Goal: Task Accomplishment & Management: Manage account settings

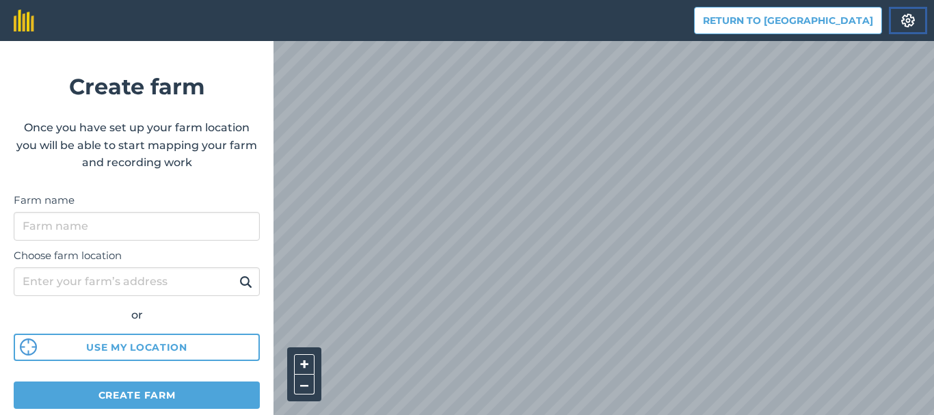
click at [910, 17] on img at bounding box center [908, 21] width 16 height 14
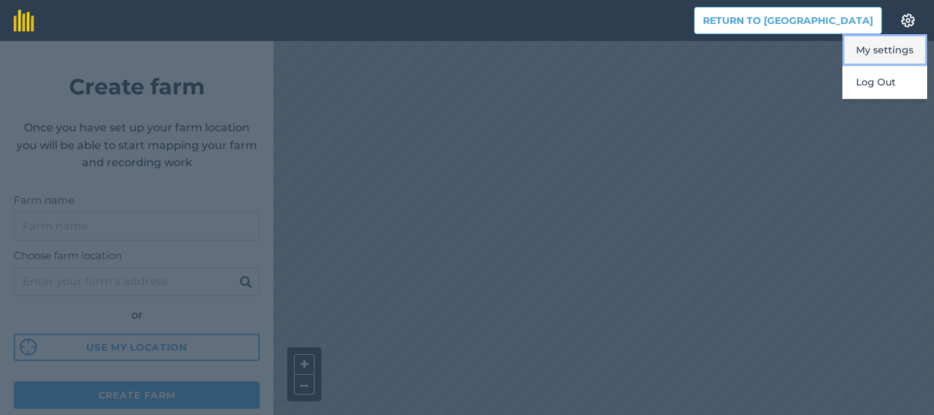
click at [888, 46] on button "My settings" at bounding box center [885, 50] width 85 height 32
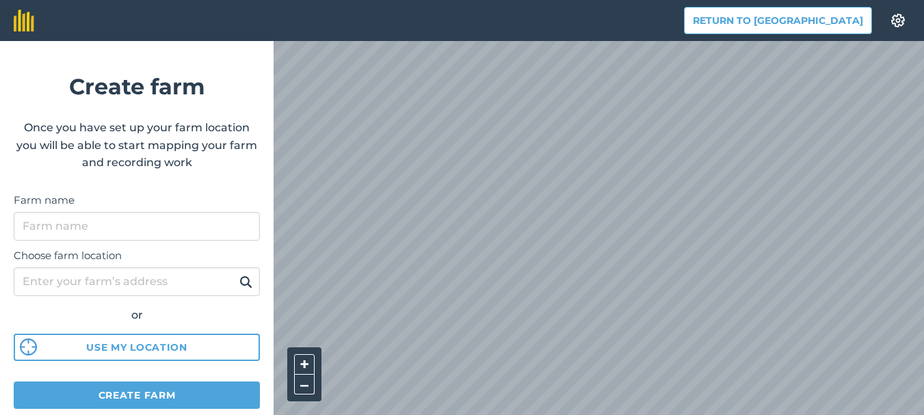
scroll to position [374, 0]
click at [171, 382] on button "Create farm" at bounding box center [137, 395] width 246 height 27
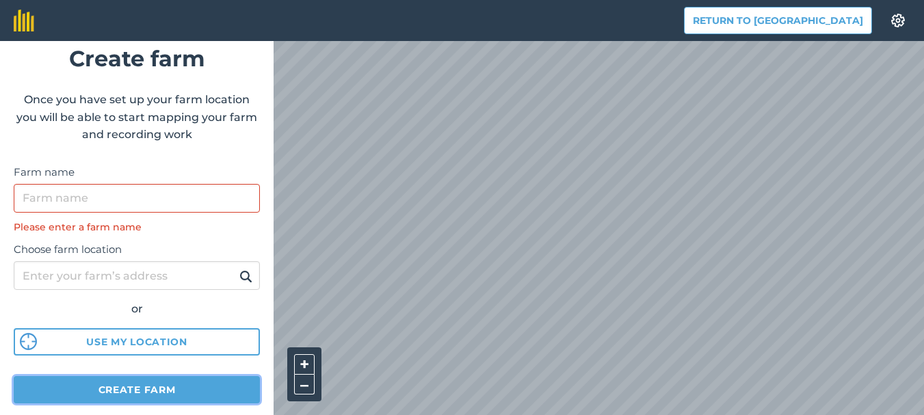
scroll to position [52, 0]
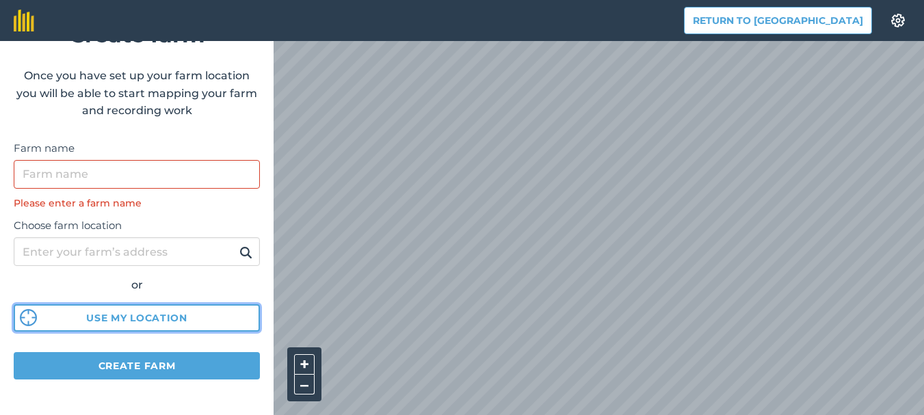
click at [164, 304] on button "Use my location" at bounding box center [137, 317] width 246 height 27
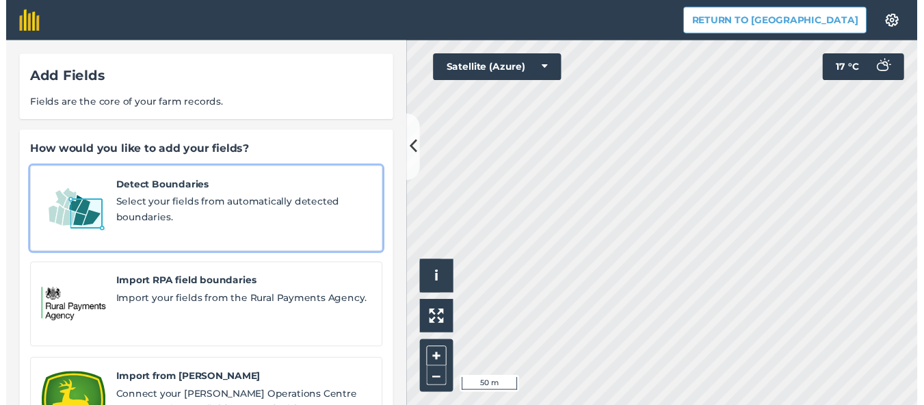
scroll to position [17, 0]
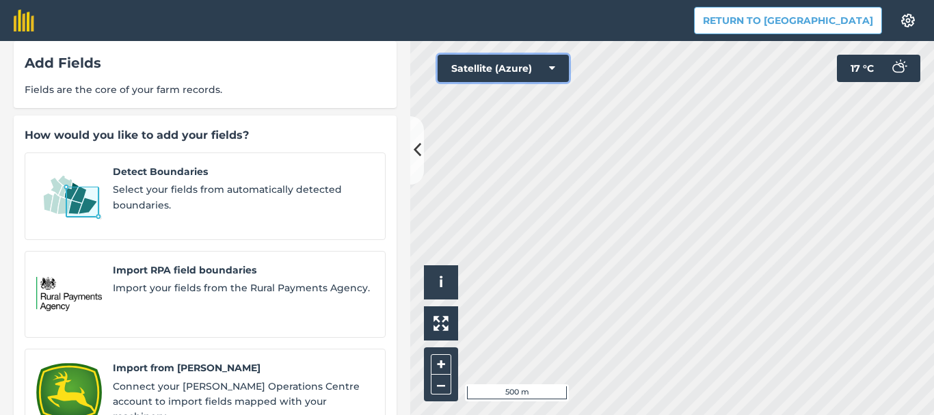
click at [514, 61] on button "Satellite (Azure)" at bounding box center [503, 68] width 131 height 27
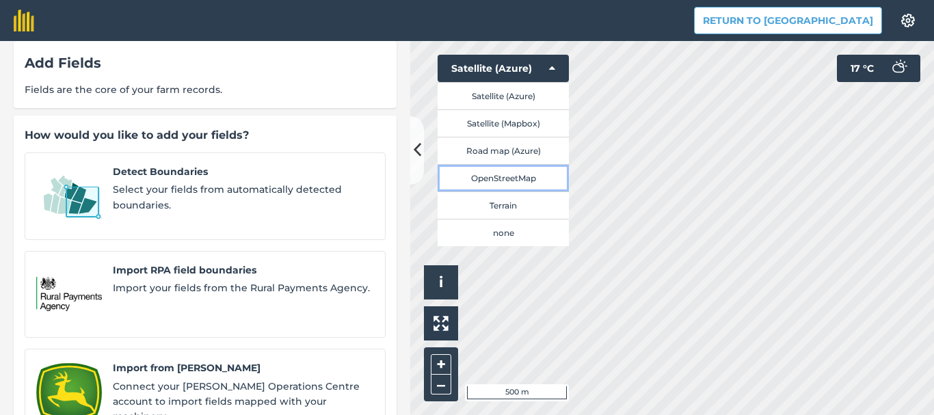
click at [527, 179] on button "OpenStreetMap" at bounding box center [503, 177] width 131 height 27
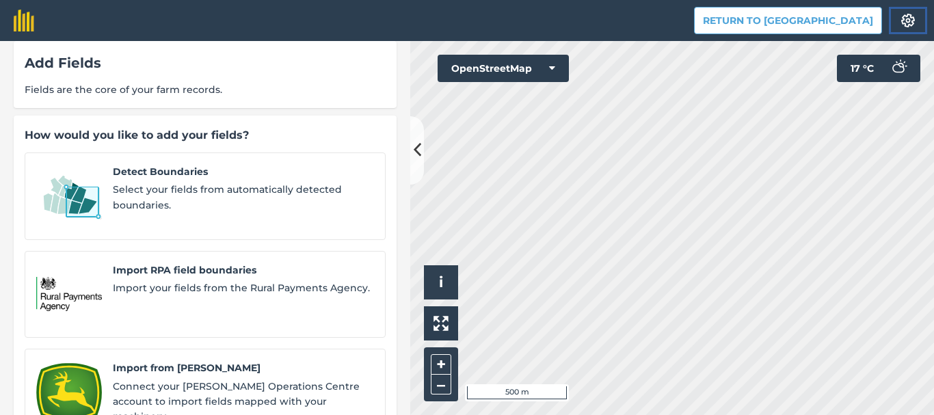
click at [915, 24] on img at bounding box center [908, 21] width 16 height 14
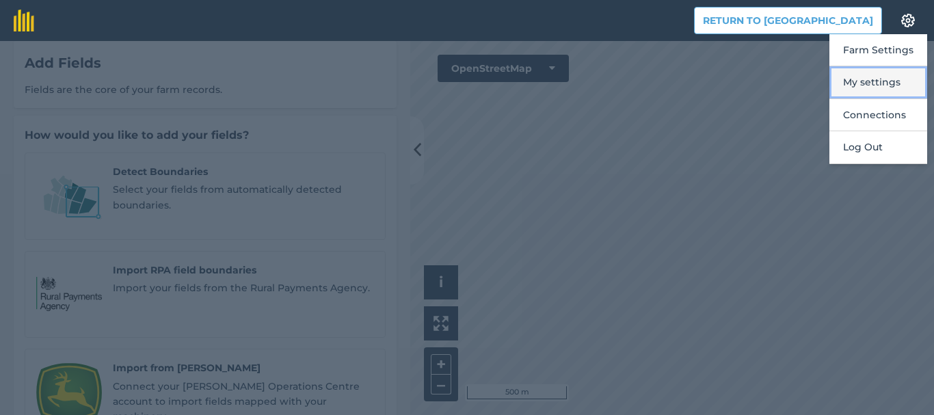
click at [878, 86] on button "My settings" at bounding box center [879, 82] width 98 height 32
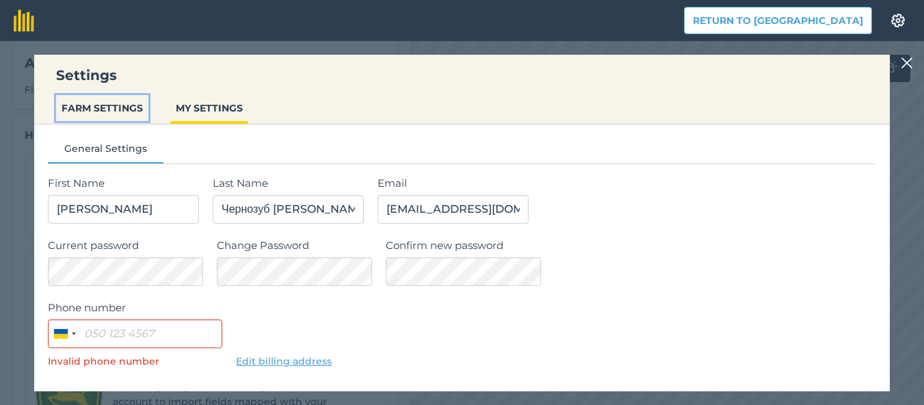
click at [142, 110] on button "FARM SETTINGS" at bounding box center [102, 108] width 92 height 26
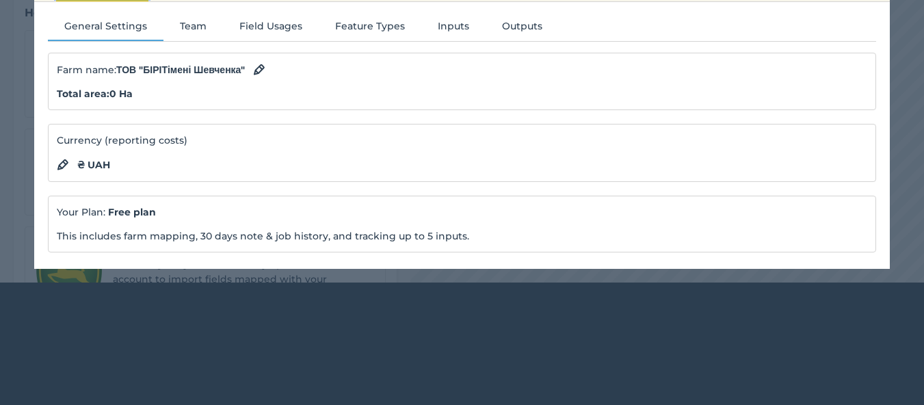
scroll to position [0, 0]
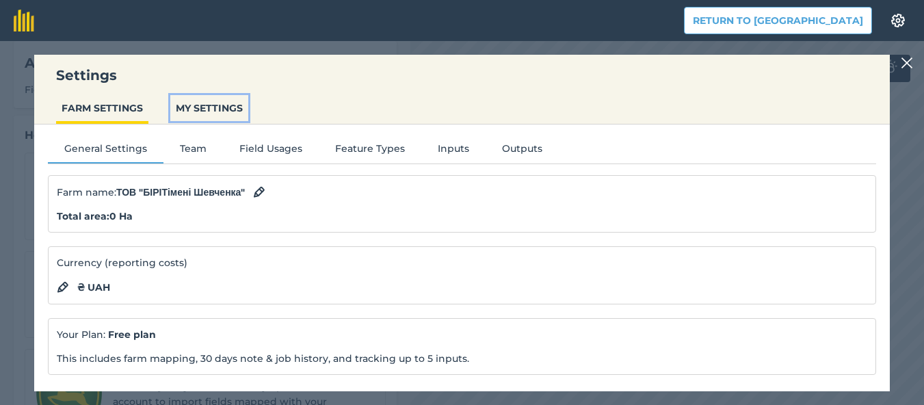
click at [191, 114] on button "MY SETTINGS" at bounding box center [209, 108] width 78 height 26
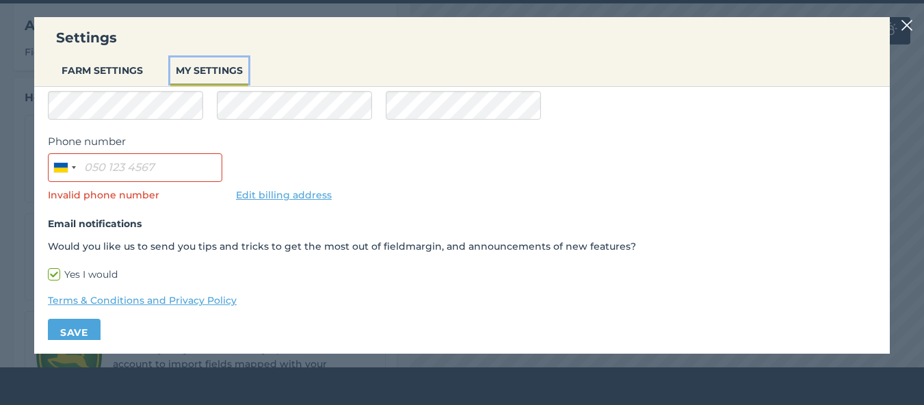
scroll to position [130, 0]
click at [913, 28] on img at bounding box center [907, 25] width 12 height 16
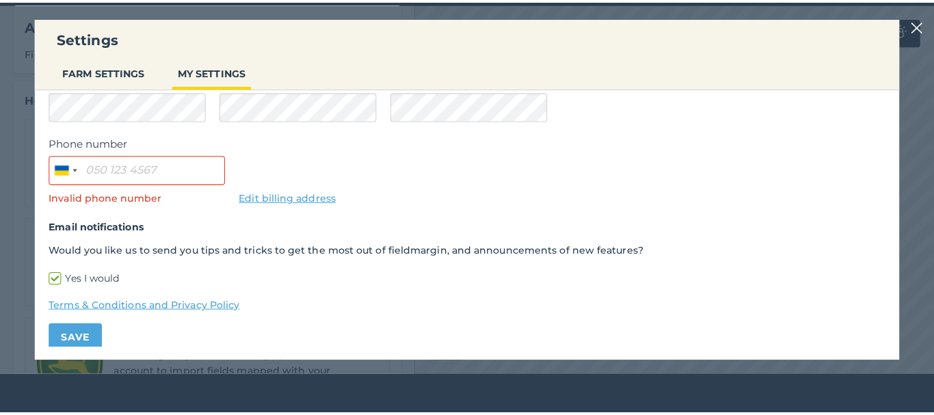
scroll to position [0, 0]
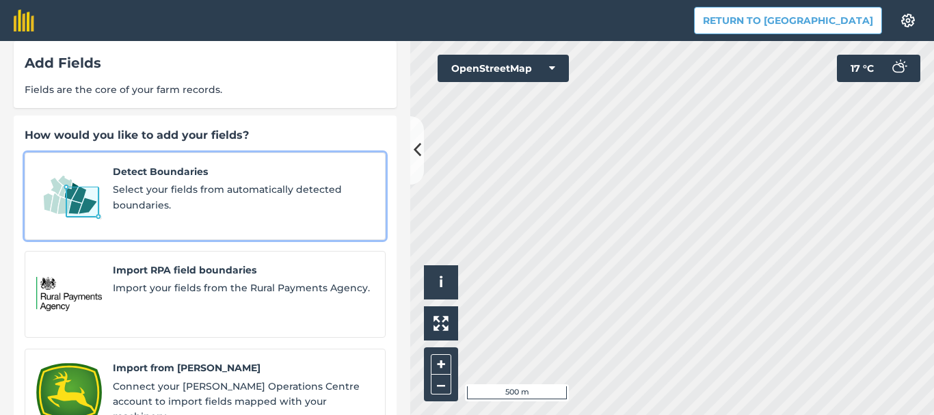
click at [181, 183] on span "Select your fields from automatically detected boundaries." at bounding box center [243, 197] width 261 height 31
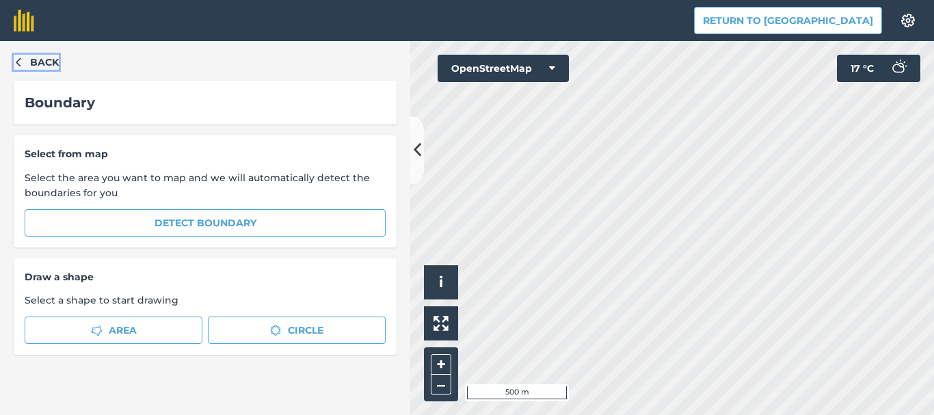
click at [25, 57] on button "Back" at bounding box center [36, 62] width 45 height 15
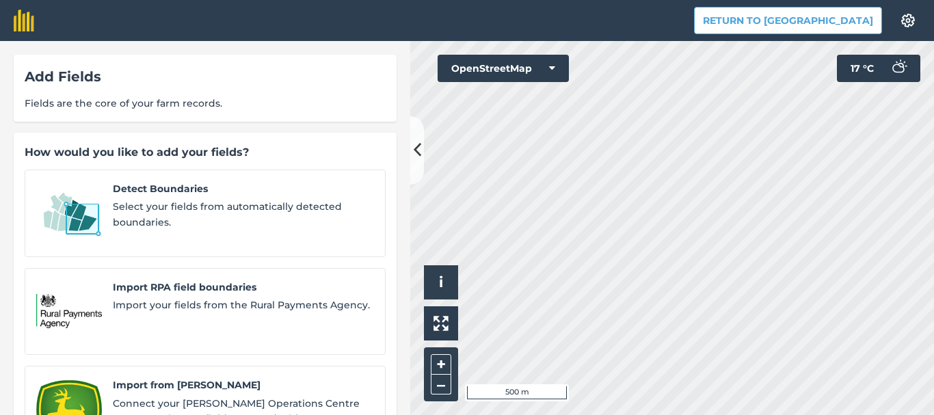
click at [23, 57] on div "Add Fields Fields are the core of your farm records." at bounding box center [205, 88] width 383 height 67
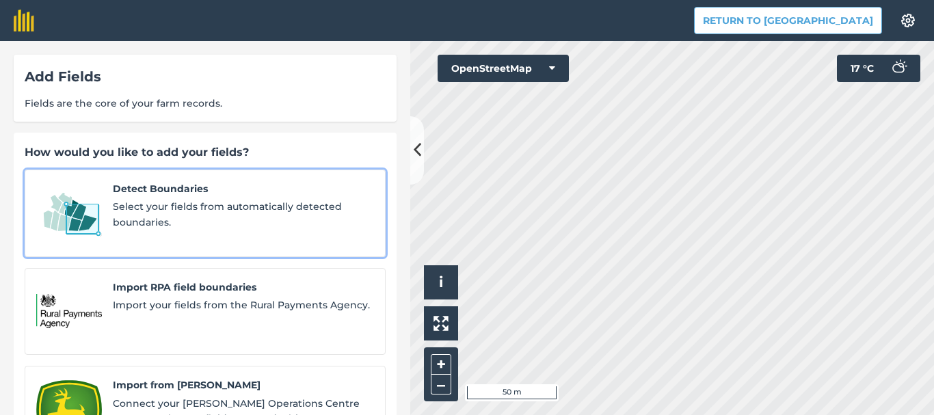
click at [257, 213] on span "Select your fields from automatically detected boundaries." at bounding box center [243, 214] width 261 height 31
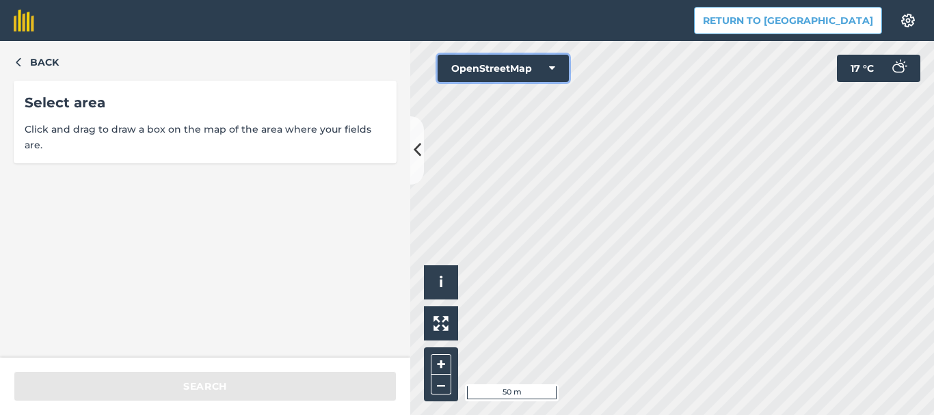
click at [507, 70] on button "OpenStreetMap" at bounding box center [503, 68] width 131 height 27
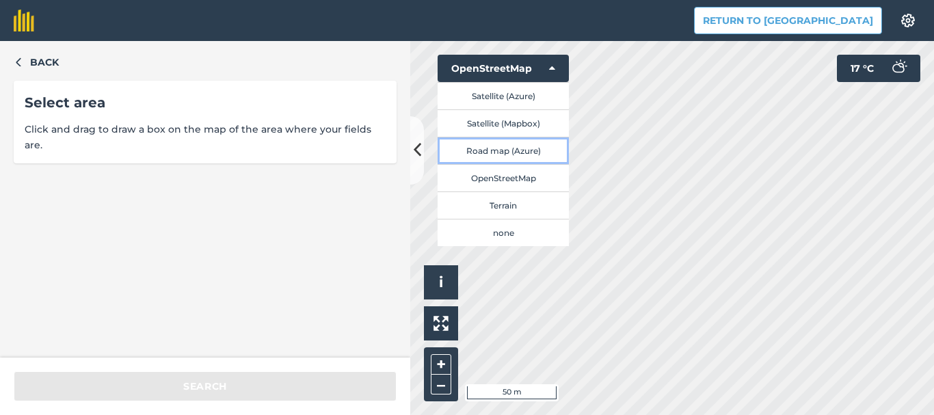
click at [501, 148] on button "Road map (Azure)" at bounding box center [503, 150] width 131 height 27
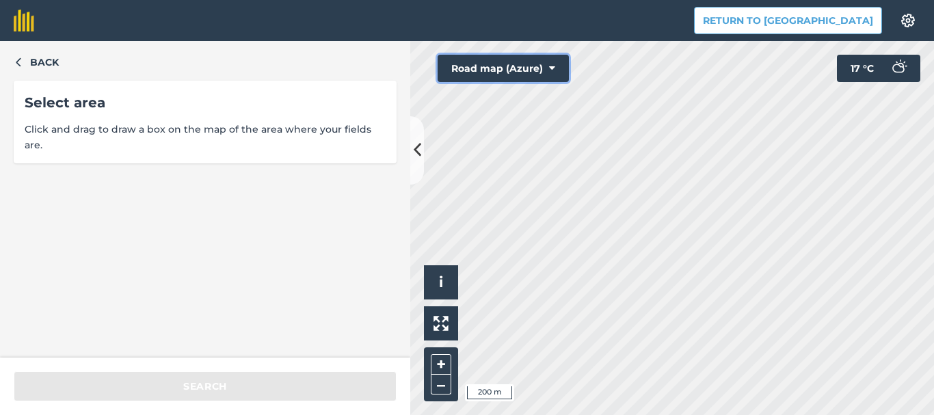
click at [507, 80] on button "Road map (Azure)" at bounding box center [503, 68] width 131 height 27
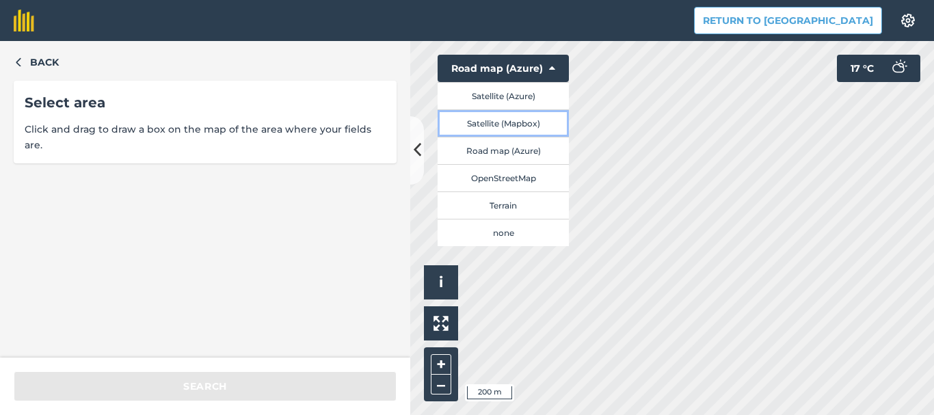
click at [503, 114] on button "Satellite (Mapbox)" at bounding box center [503, 122] width 131 height 27
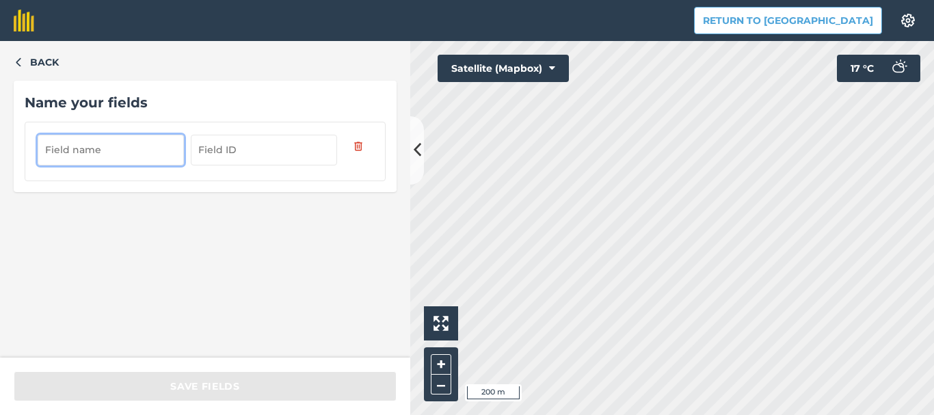
type input "H"
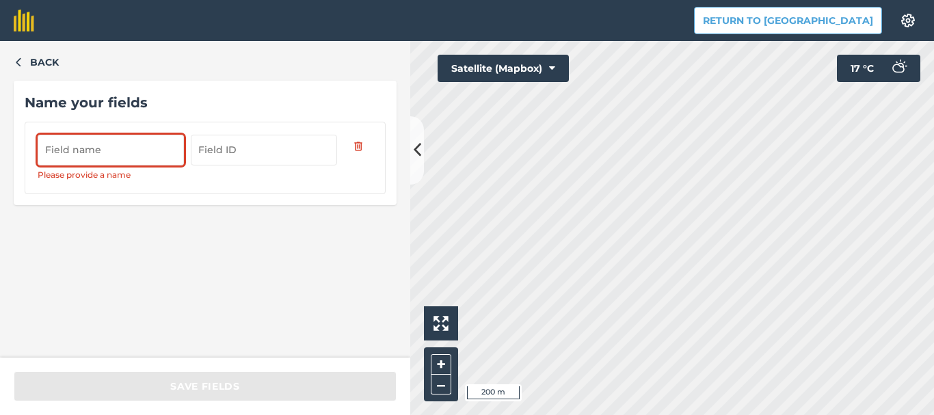
type input "p"
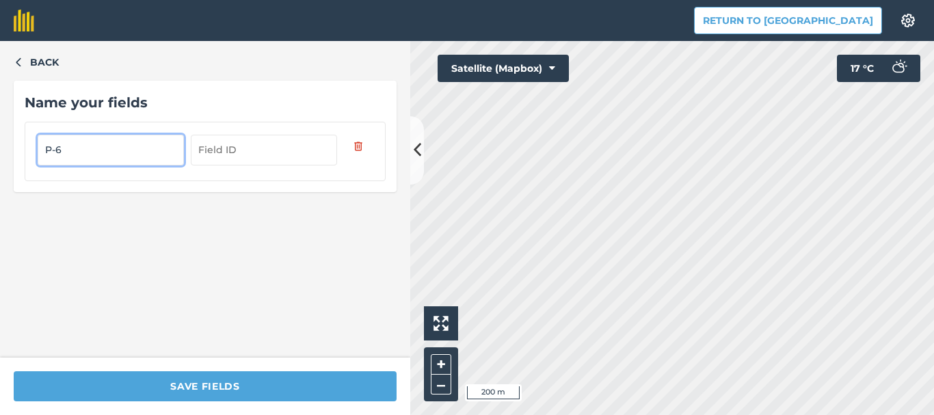
type input "P-6"
click at [211, 365] on div "Save fields" at bounding box center [205, 386] width 410 height 57
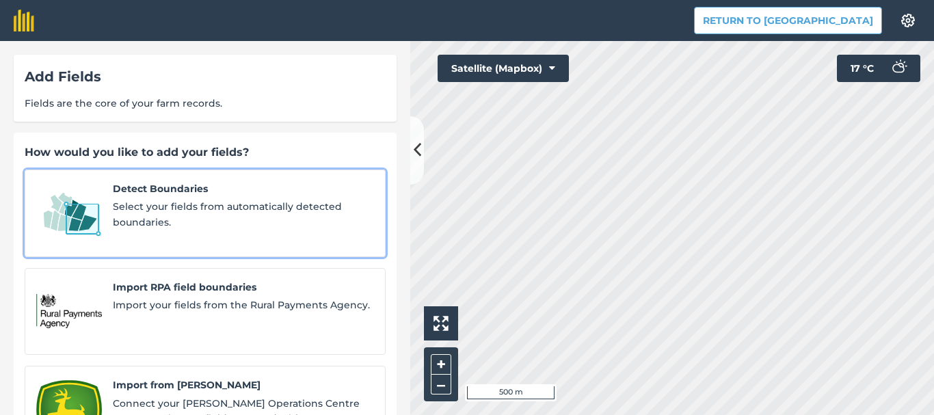
click at [196, 179] on link "Detect Boundaries Select your fields from automatically detected boundaries." at bounding box center [205, 214] width 361 height 88
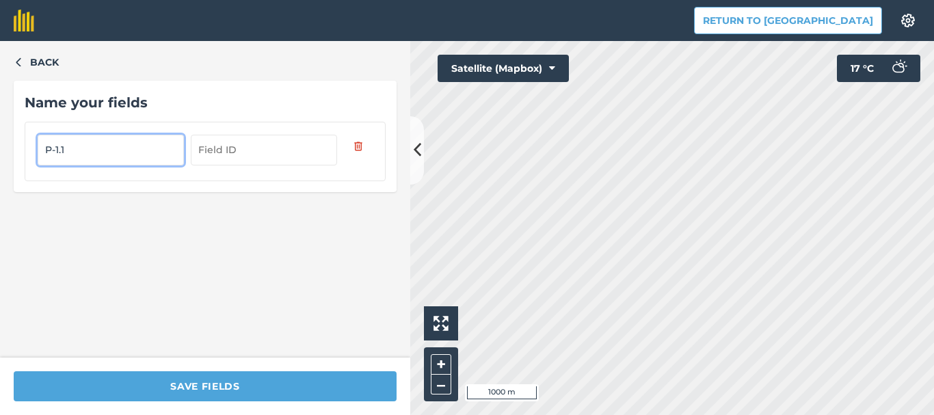
type input "P-1.1"
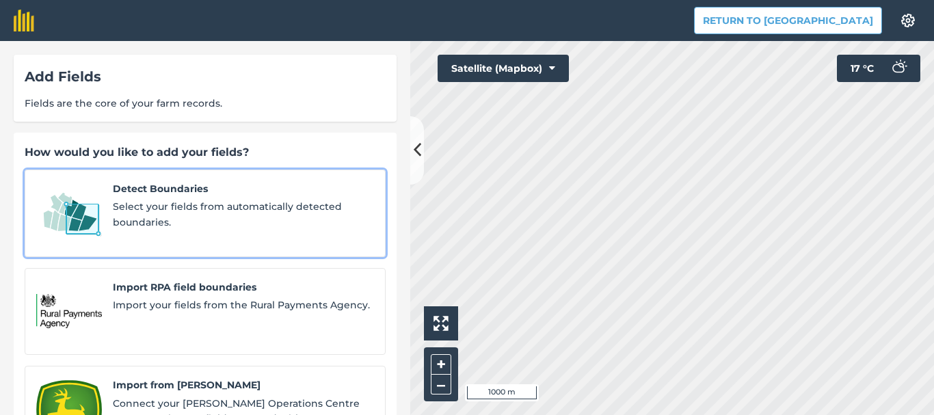
click at [187, 213] on span "Select your fields from automatically detected boundaries." at bounding box center [243, 214] width 261 height 31
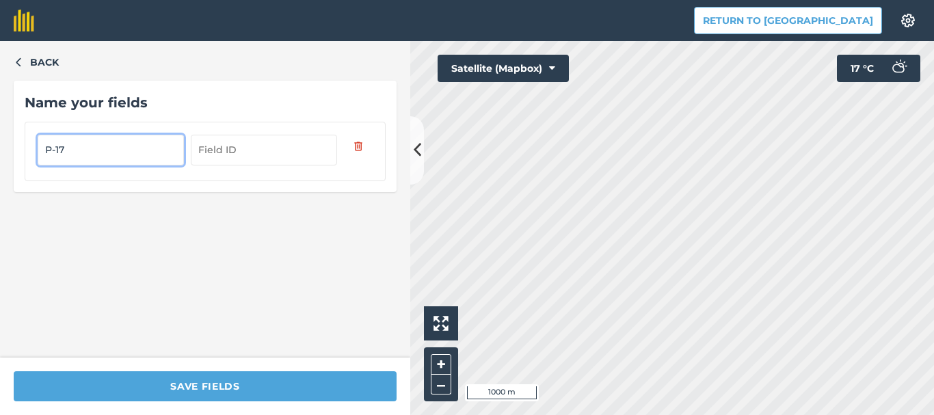
type input "P-17"
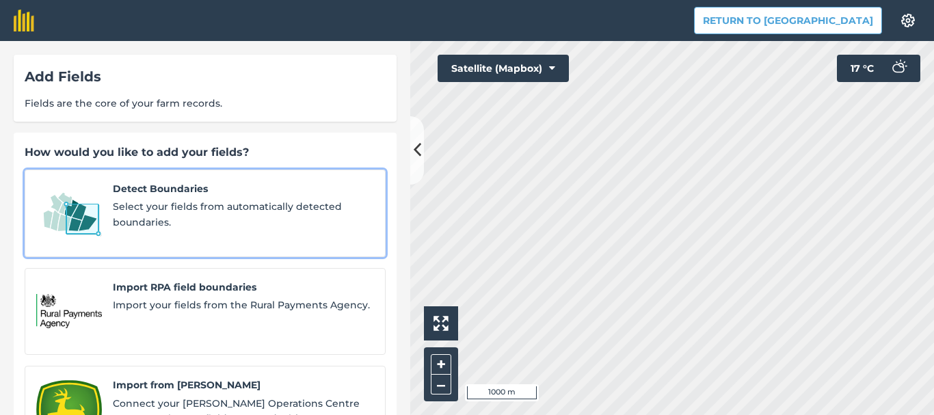
click at [159, 221] on span "Select your fields from automatically detected boundaries." at bounding box center [243, 214] width 261 height 31
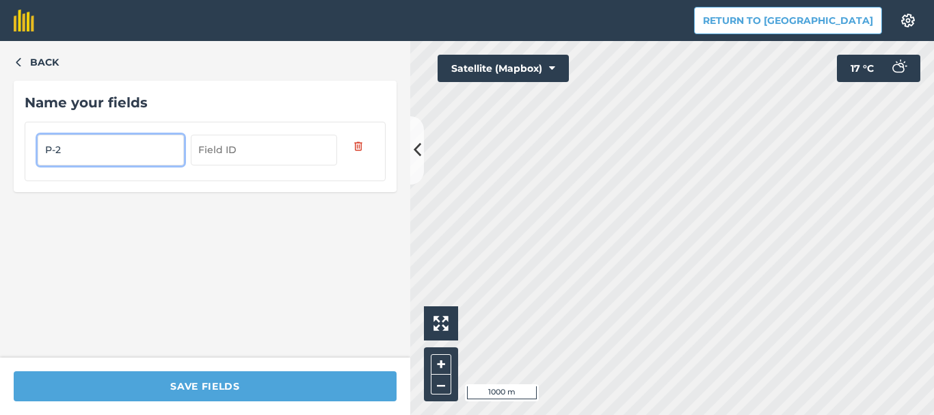
type input "P-2"
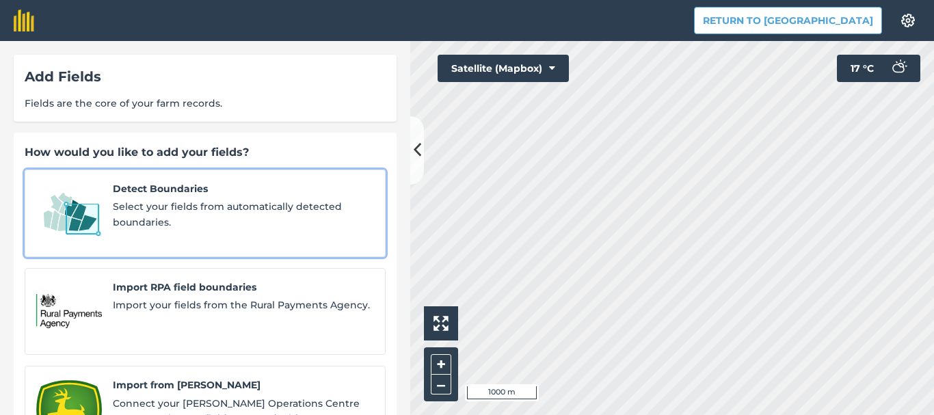
click at [176, 182] on span "Detect Boundaries" at bounding box center [243, 188] width 261 height 15
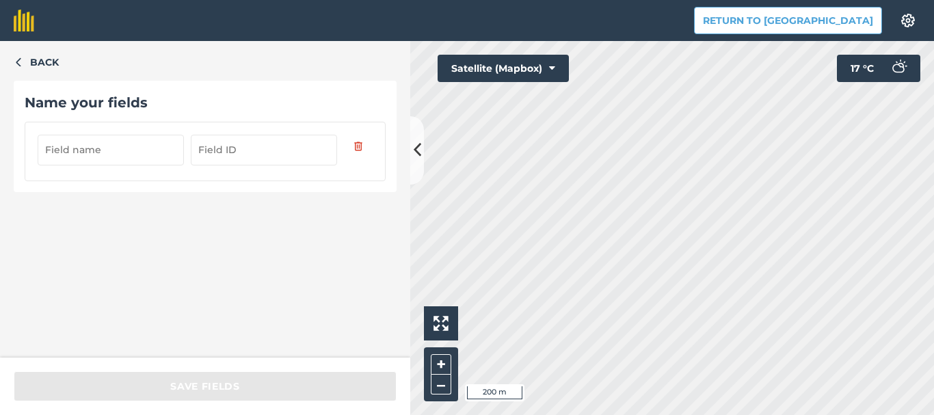
click at [78, 157] on input "text" at bounding box center [111, 150] width 146 height 30
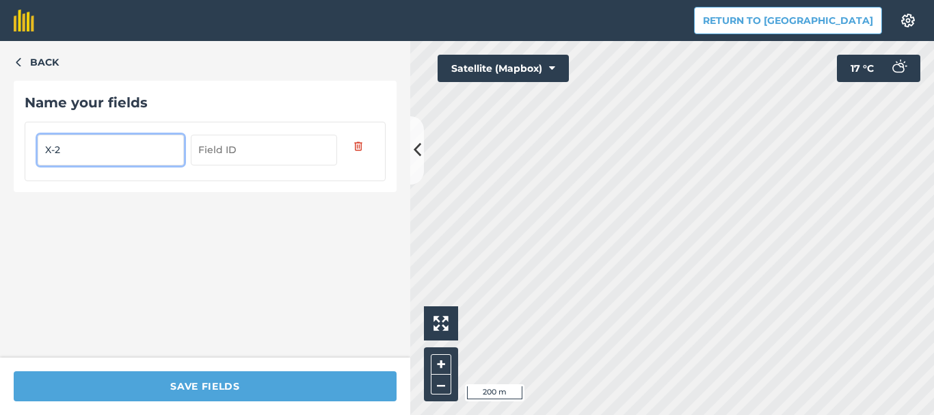
type input "X-2"
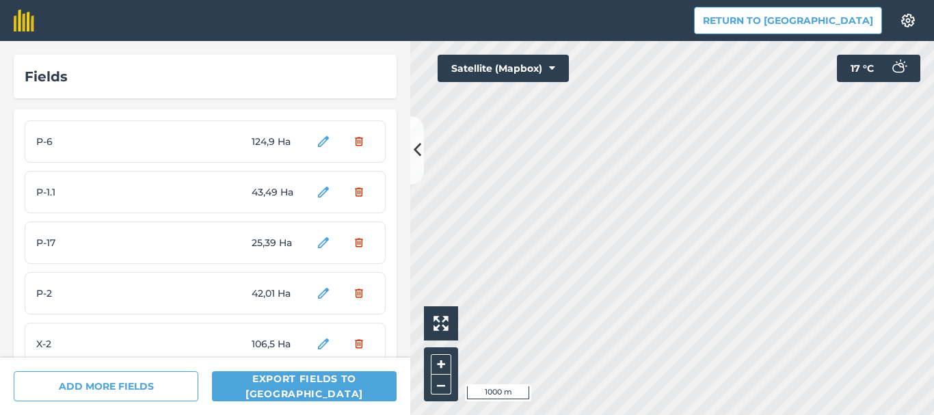
scroll to position [32, 0]
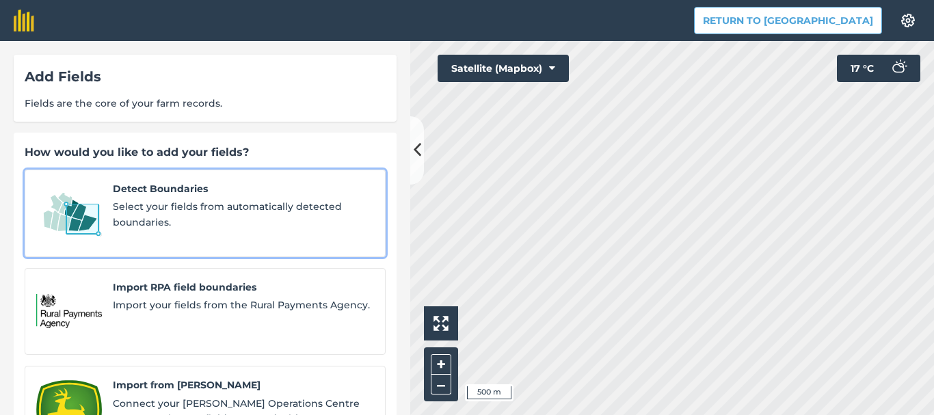
click at [183, 185] on span "Detect Boundaries" at bounding box center [243, 188] width 261 height 15
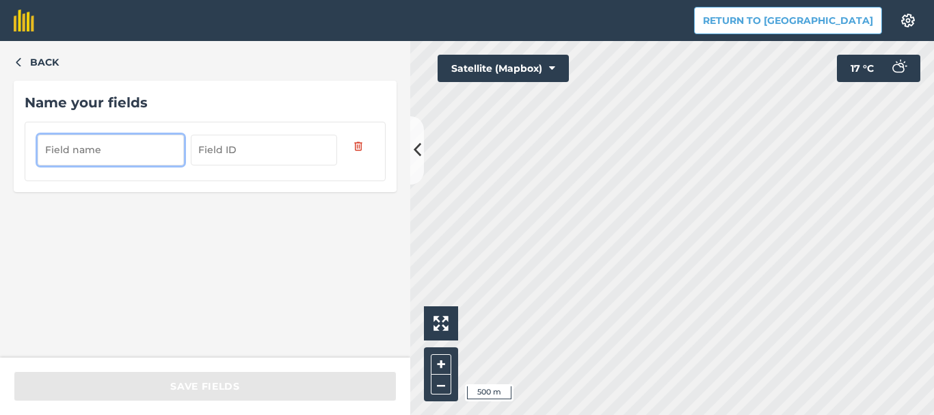
click at [98, 147] on input "text" at bounding box center [111, 150] width 146 height 30
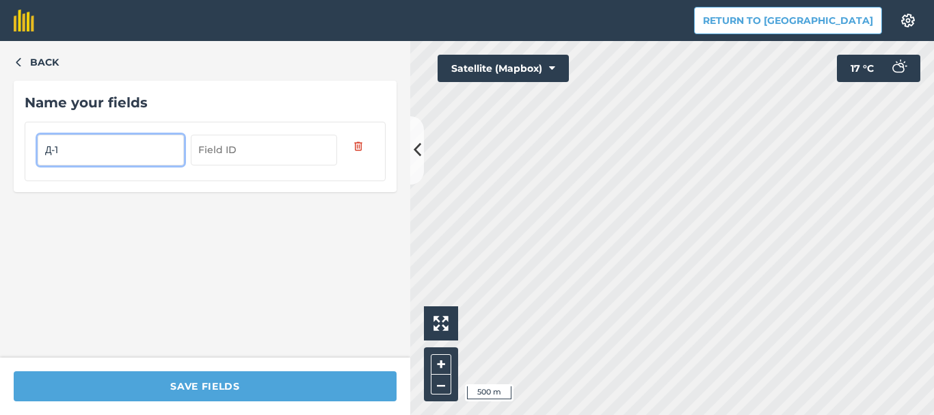
type input "Д-1"
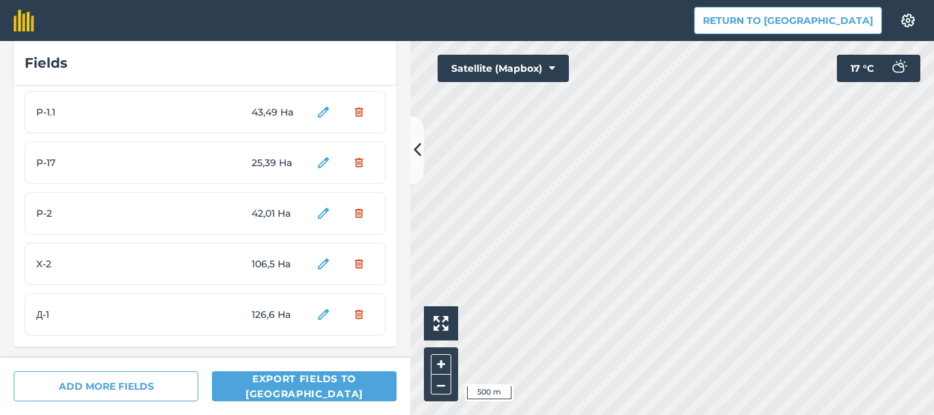
scroll to position [83, 0]
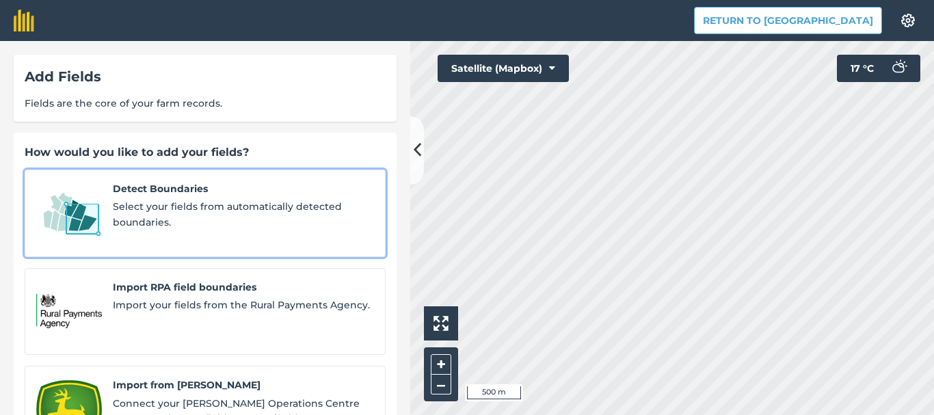
click at [140, 205] on span "Select your fields from automatically detected boundaries." at bounding box center [243, 214] width 261 height 31
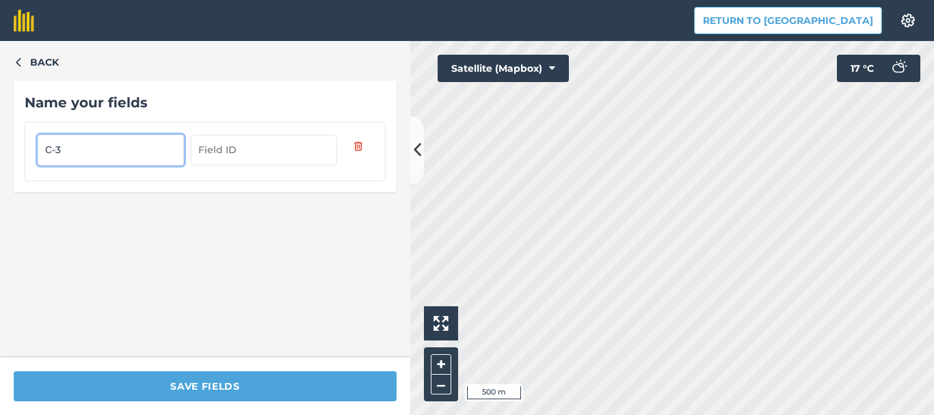
type input "С-3"
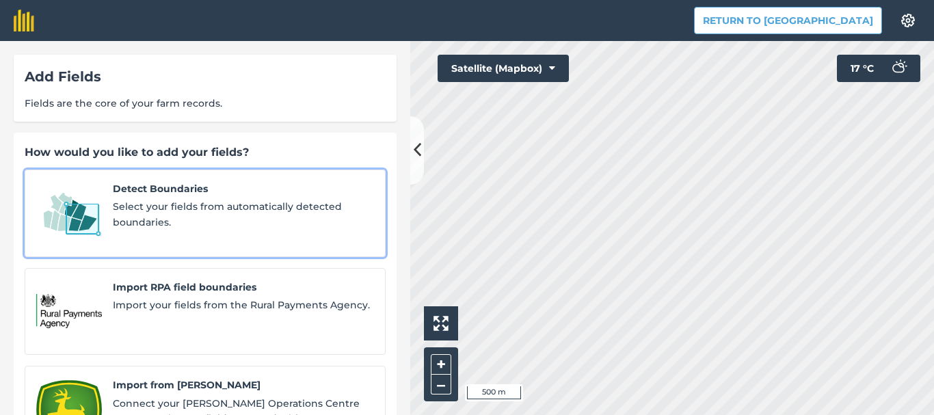
click at [142, 200] on span "Select your fields from automatically detected boundaries." at bounding box center [243, 214] width 261 height 31
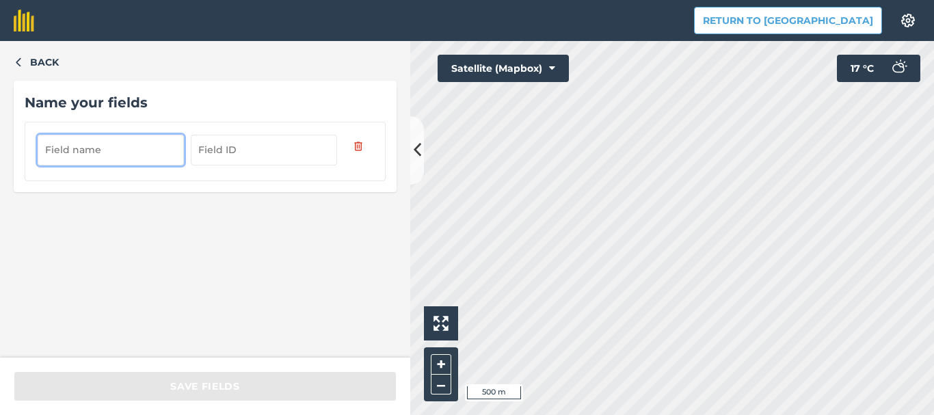
click at [109, 144] on input "text" at bounding box center [111, 150] width 146 height 30
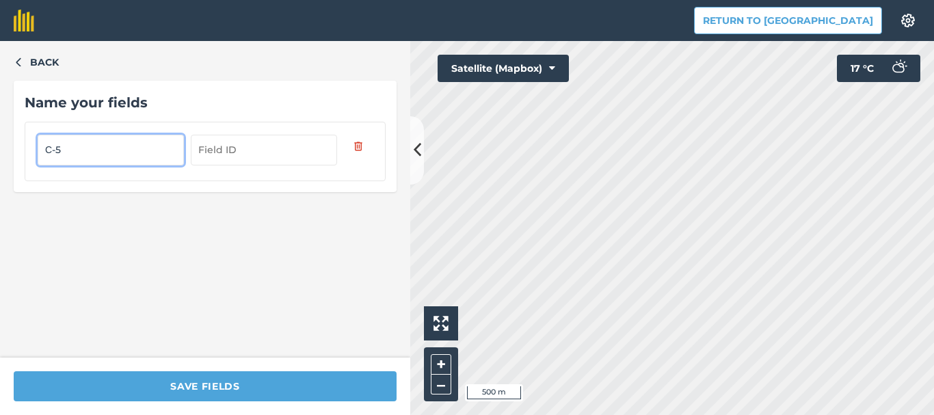
type input "С-5"
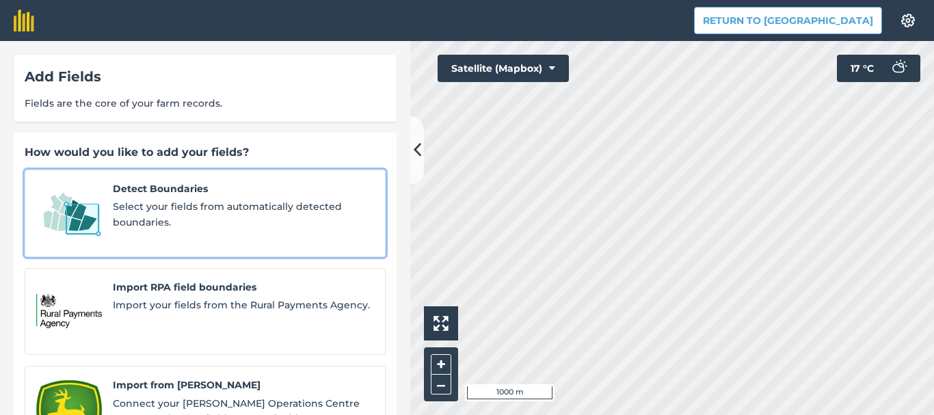
click at [141, 220] on span "Select your fields from automatically detected boundaries." at bounding box center [243, 214] width 261 height 31
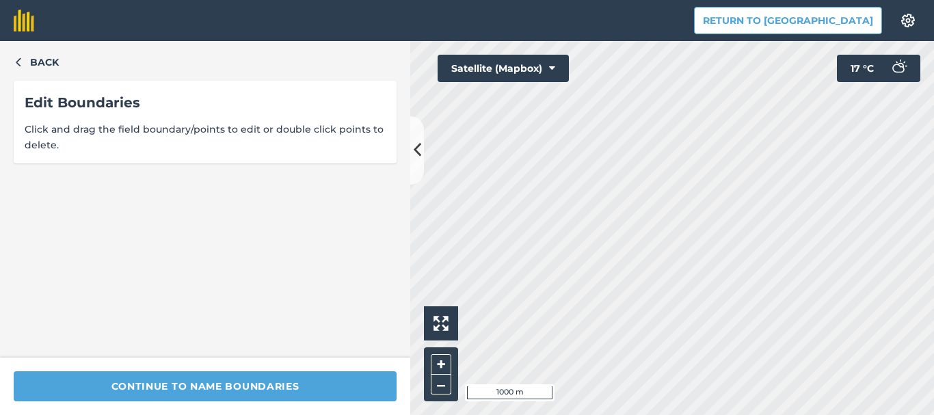
click at [197, 370] on div "Continue to name boundaries" at bounding box center [205, 386] width 410 height 57
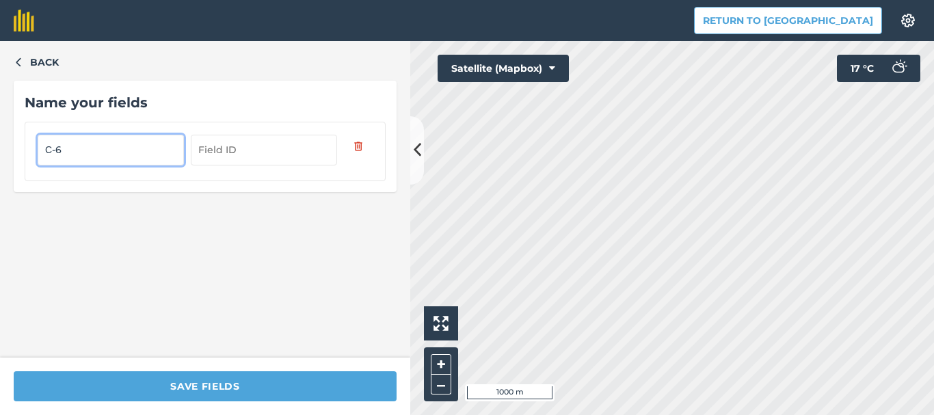
type input "С-6"
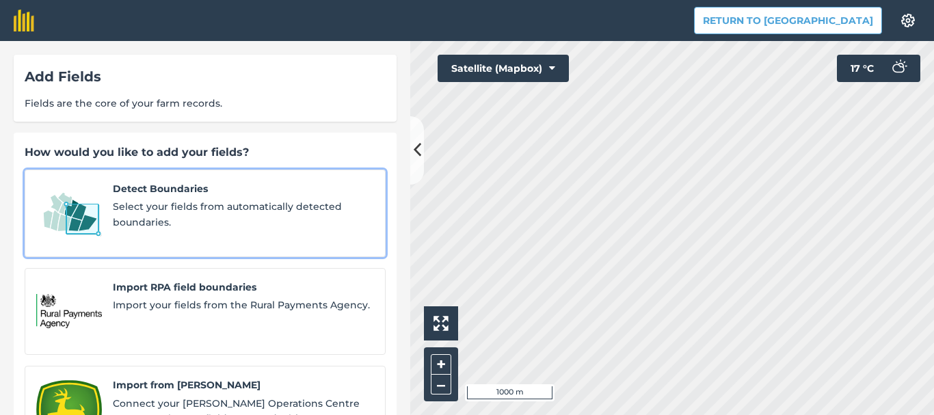
click at [178, 200] on span "Select your fields from automatically detected boundaries." at bounding box center [243, 214] width 261 height 31
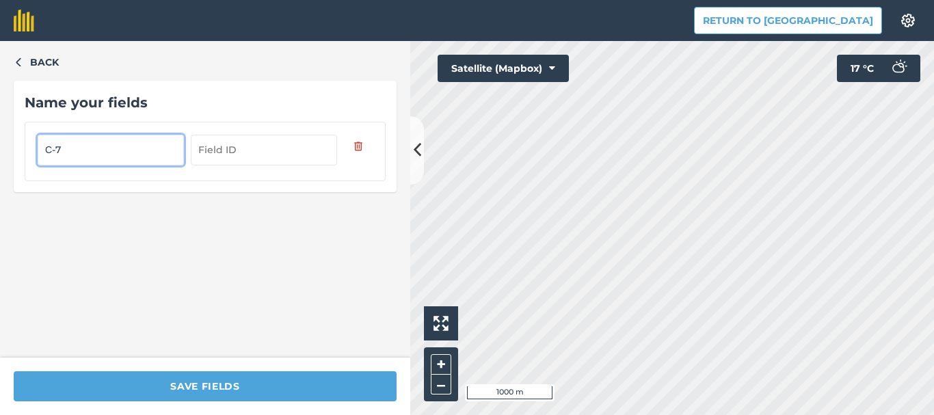
type input "С-7"
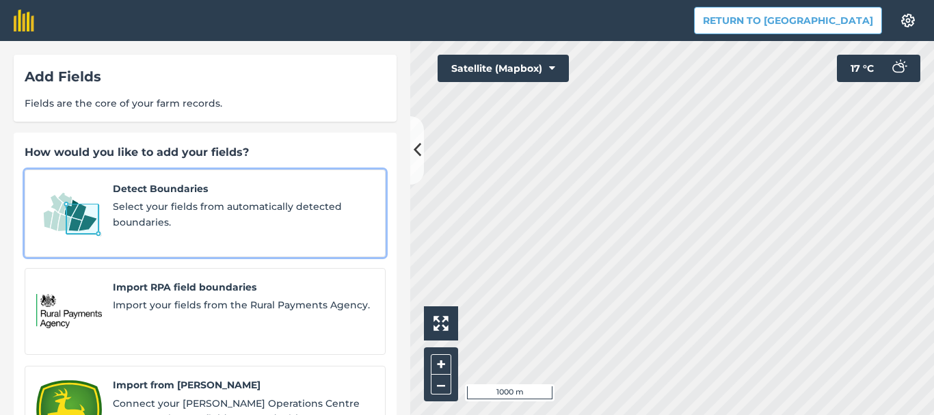
click at [156, 183] on span "Detect Boundaries" at bounding box center [243, 188] width 261 height 15
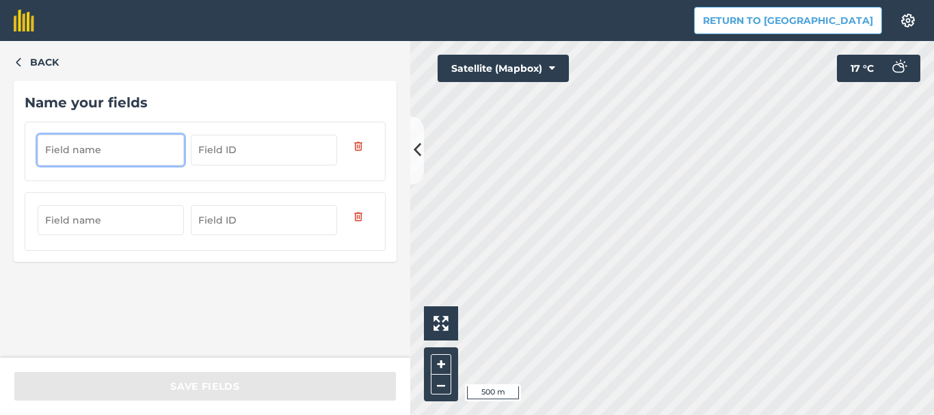
click at [132, 149] on input "text" at bounding box center [111, 150] width 146 height 30
type input "Р-9"
click at [95, 221] on input "text" at bounding box center [111, 220] width 146 height 30
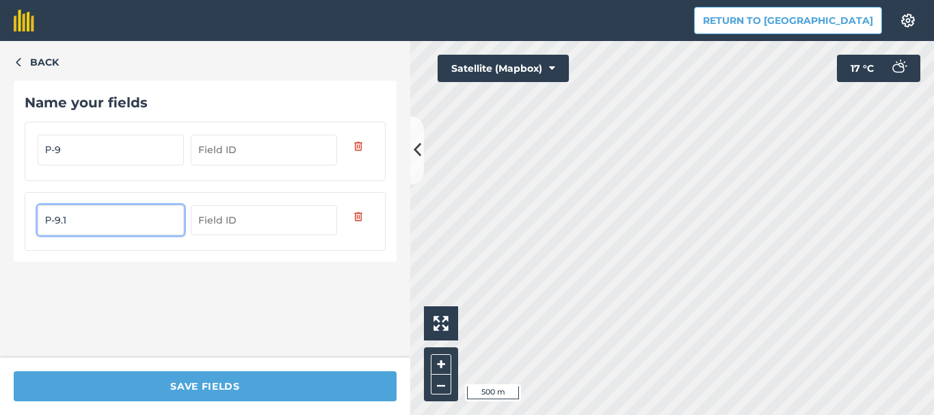
type input "Р-9.1"
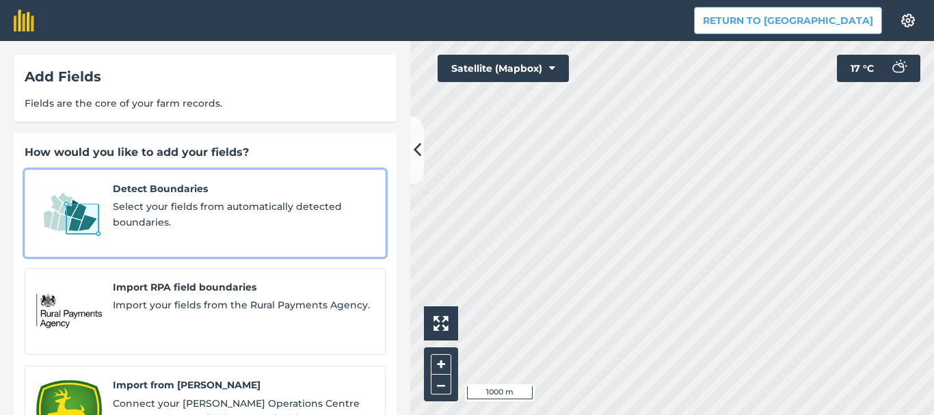
click at [129, 202] on span "Select your fields from automatically detected boundaries." at bounding box center [243, 214] width 261 height 31
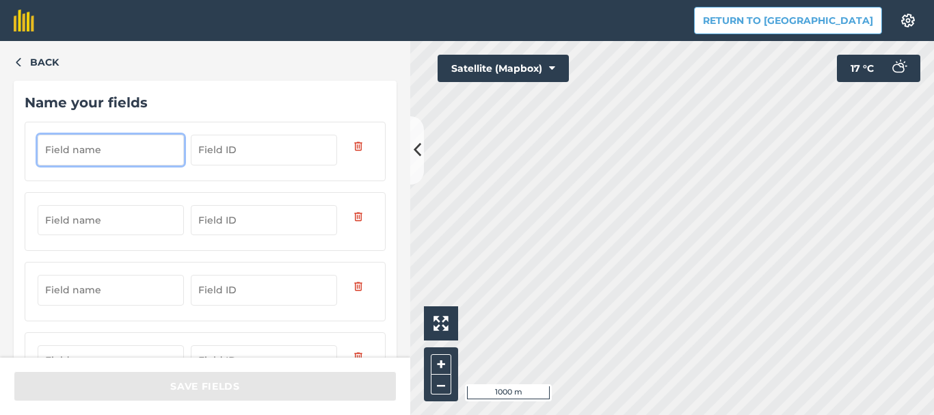
click at [116, 148] on input "text" at bounding box center [111, 150] width 146 height 30
click at [110, 204] on div at bounding box center [205, 221] width 361 height 59
click at [119, 153] on input "text" at bounding box center [111, 150] width 146 height 30
type input "Д-17"
click at [92, 224] on input "text" at bounding box center [111, 220] width 146 height 30
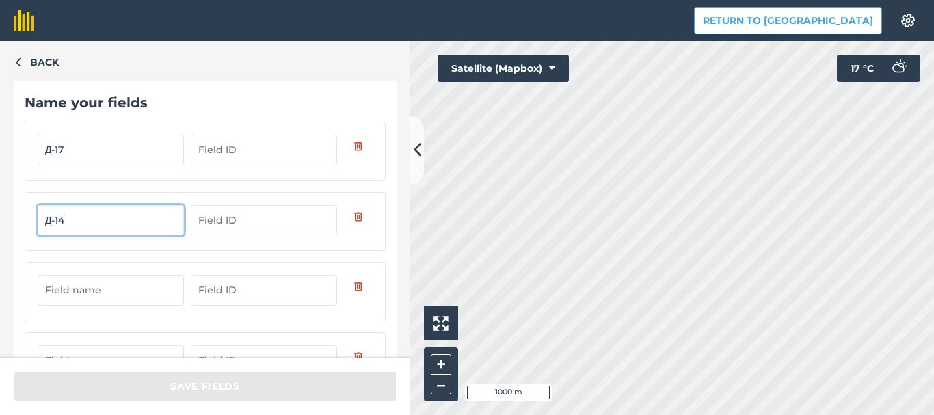
type input "Д-14"
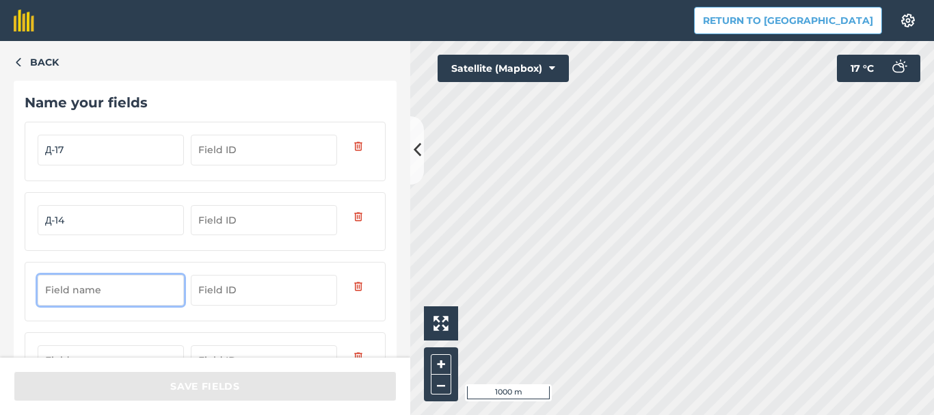
click at [81, 287] on input "text" at bounding box center [111, 290] width 146 height 30
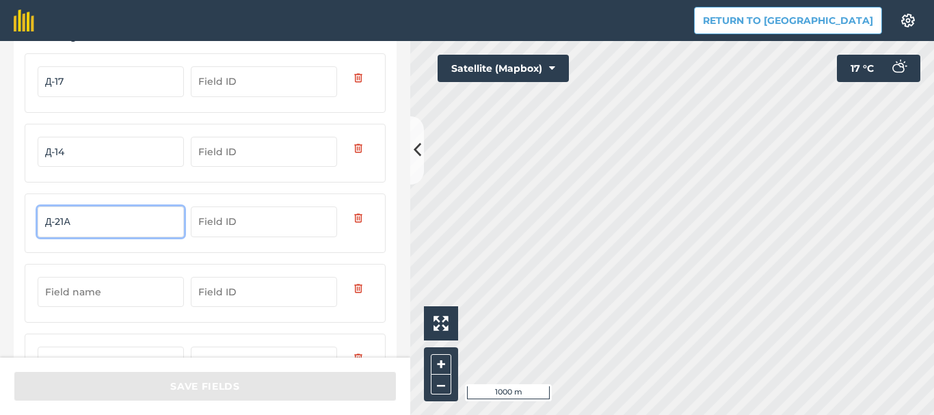
type input "Д-21А"
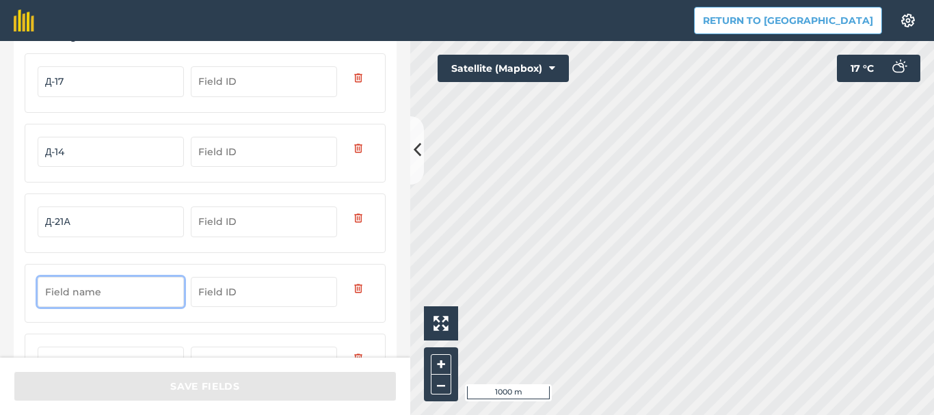
click at [93, 289] on input "text" at bounding box center [111, 292] width 146 height 30
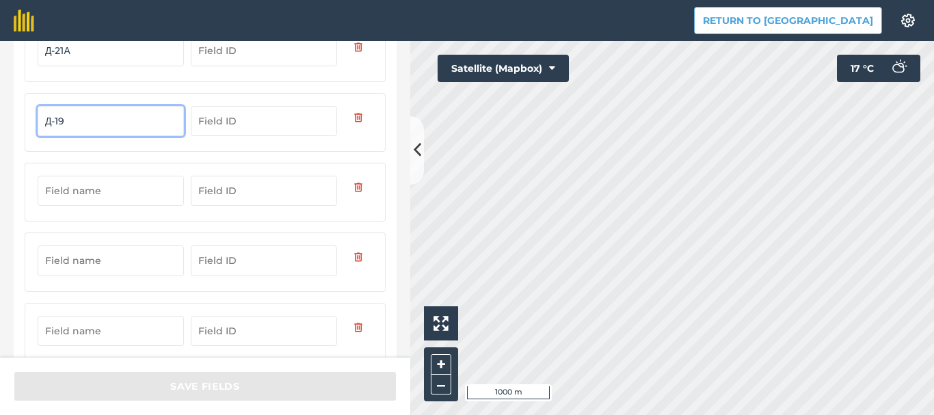
scroll to position [274, 0]
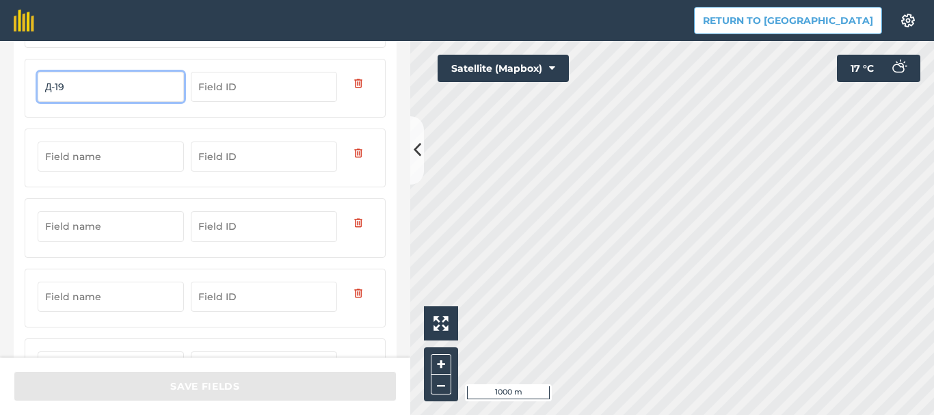
type input "Д-19"
click at [90, 159] on input "text" at bounding box center [111, 157] width 146 height 30
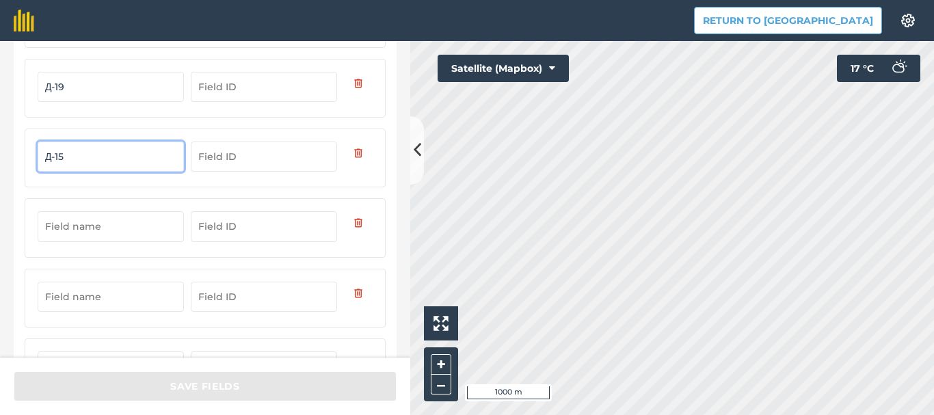
type input "Д-15"
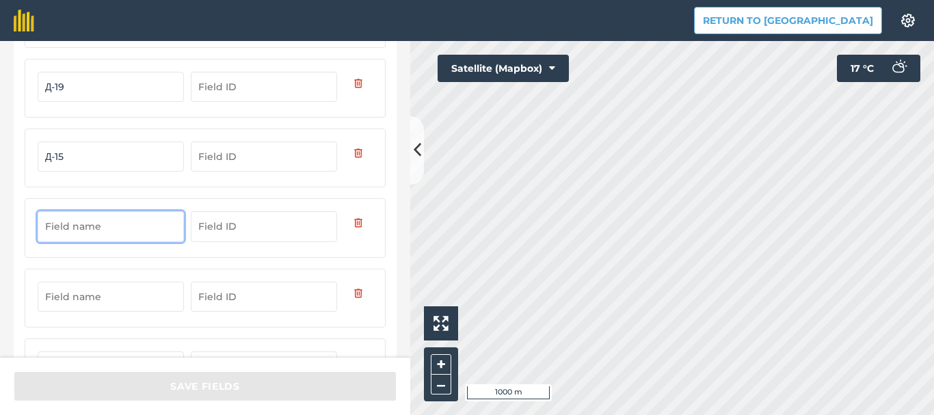
click at [62, 231] on input "text" at bounding box center [111, 226] width 146 height 30
type input "Д-16"
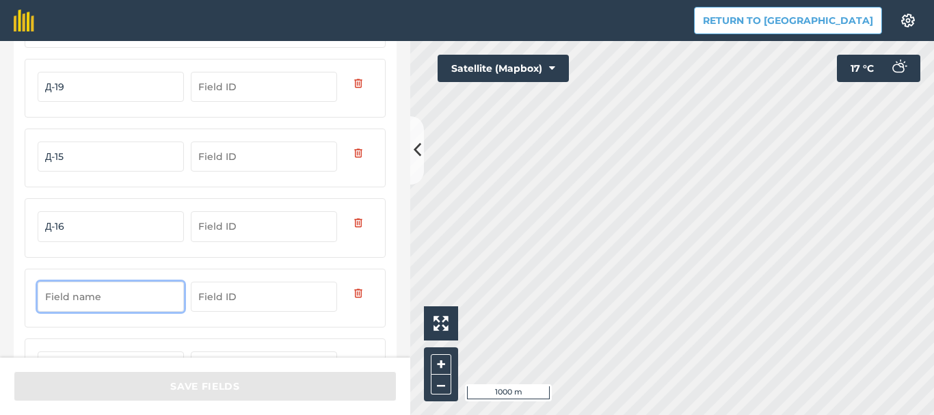
click at [62, 299] on input "text" at bounding box center [111, 297] width 146 height 30
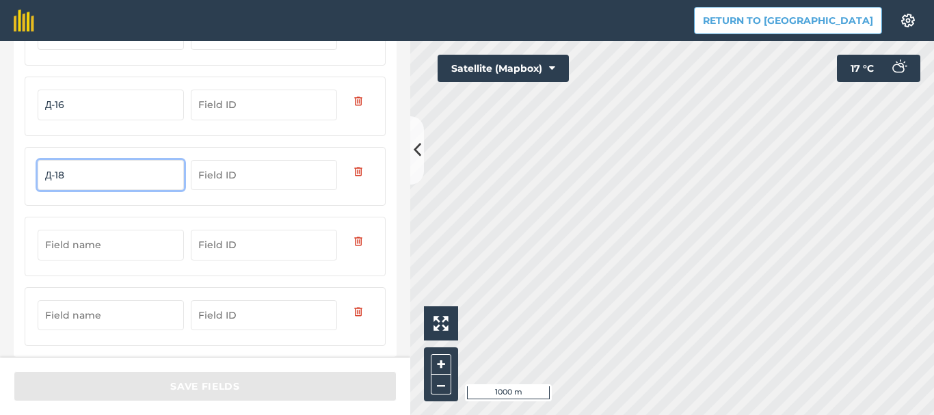
scroll to position [408, 0]
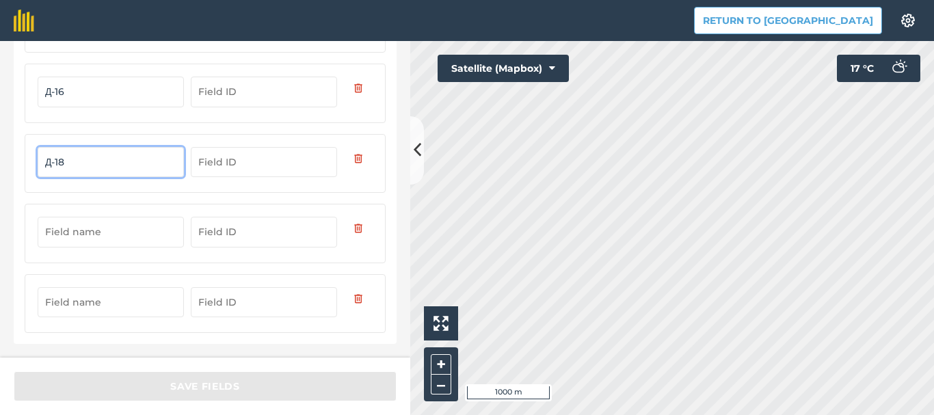
type input "Д-18"
click at [69, 233] on input "text" at bounding box center [111, 232] width 146 height 30
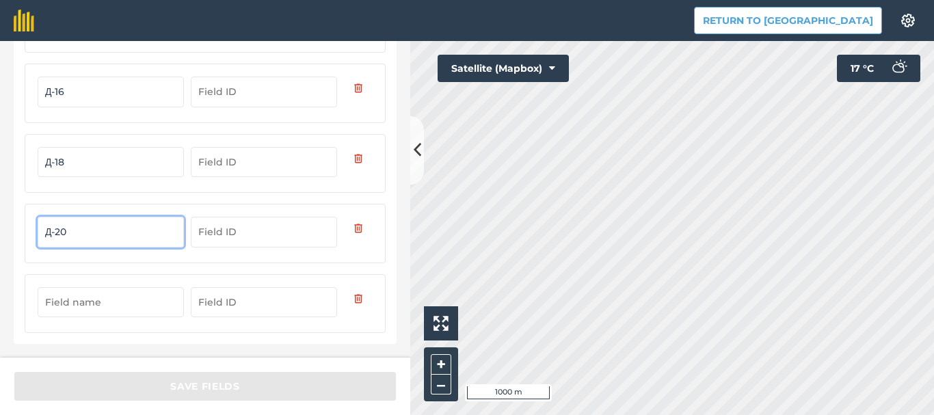
type input "Д-20"
click at [77, 295] on input "text" at bounding box center [111, 302] width 146 height 30
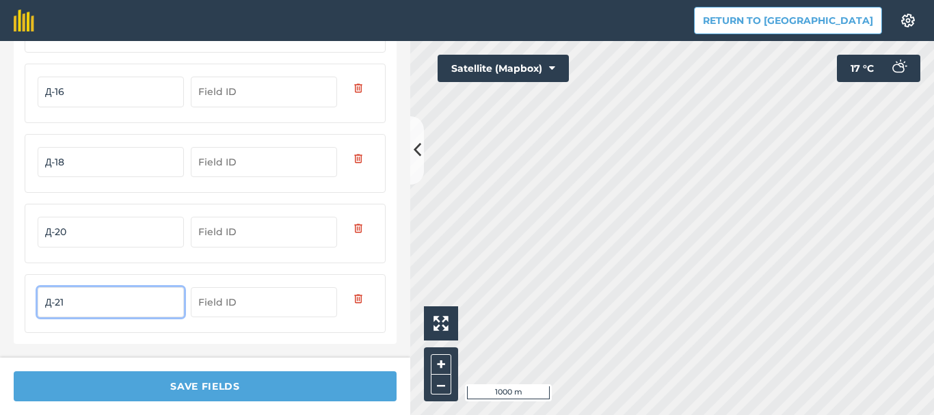
type input "Д-21"
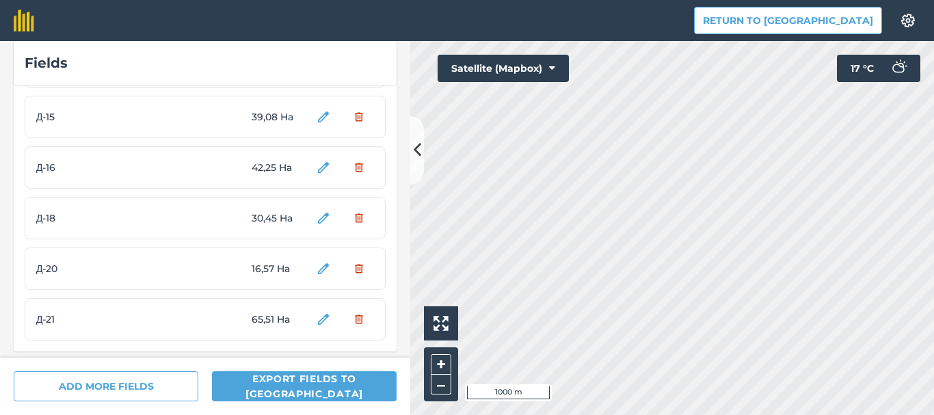
scroll to position [842, 0]
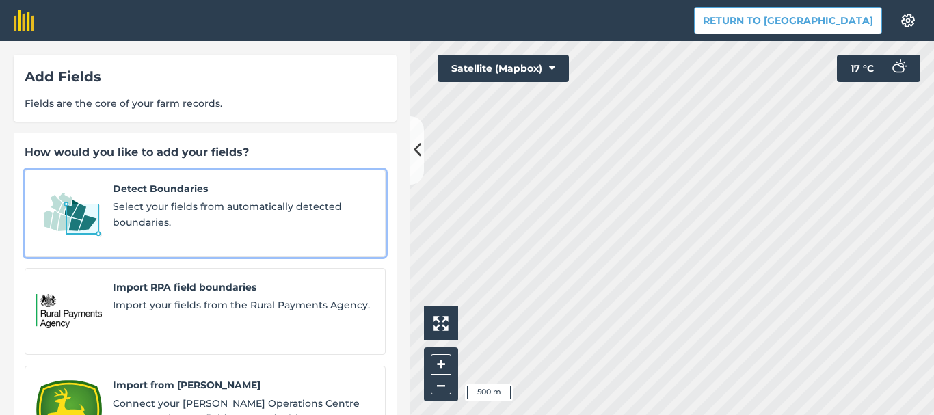
click at [165, 208] on span "Select your fields from automatically detected boundaries." at bounding box center [243, 214] width 261 height 31
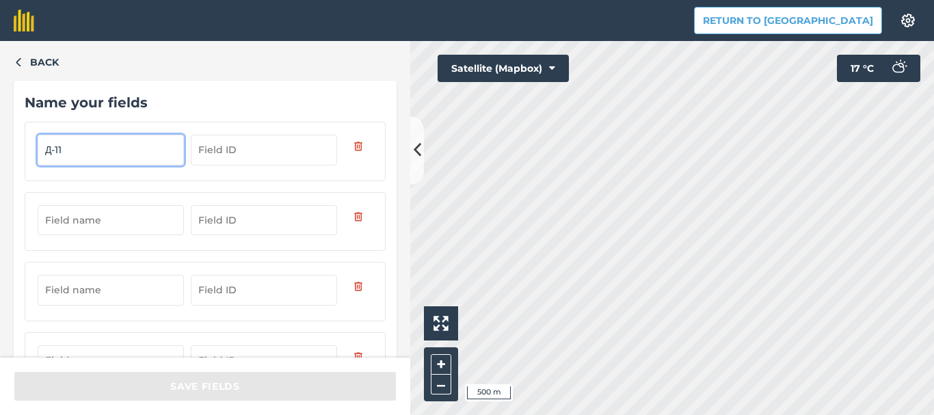
type input "Д-11"
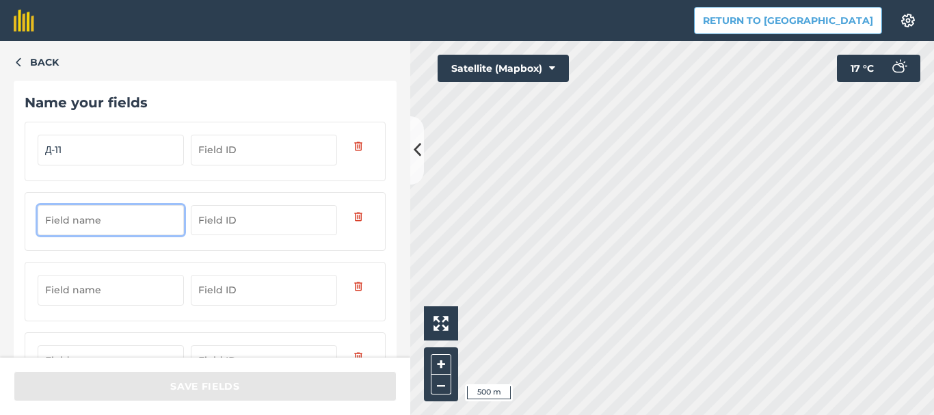
click at [111, 228] on input "text" at bounding box center [111, 220] width 146 height 30
type input "Д-3"
click at [96, 283] on input "text" at bounding box center [111, 290] width 146 height 30
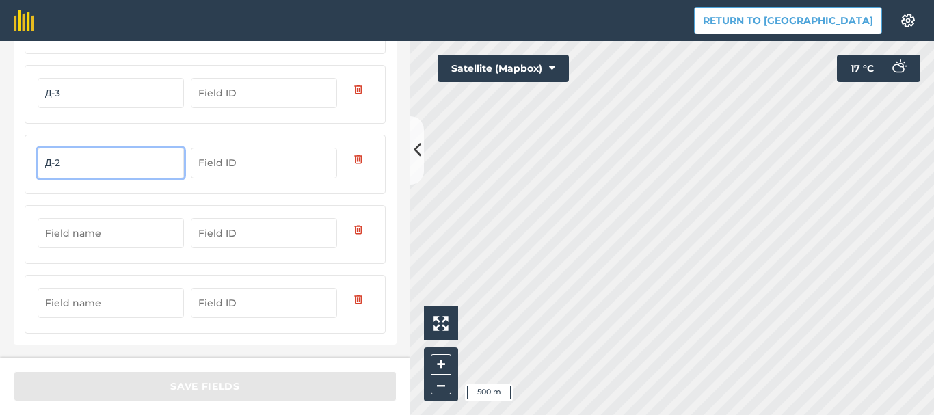
scroll to position [128, 0]
type input "Д-2"
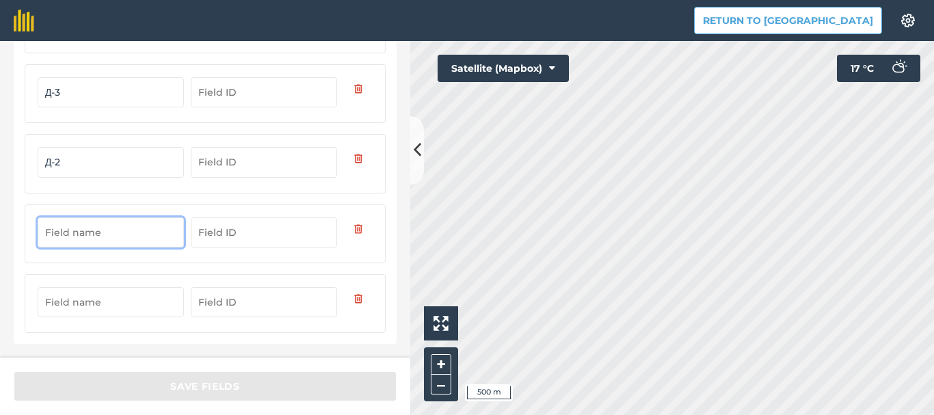
click at [98, 229] on input "text" at bounding box center [111, 232] width 146 height 30
type input "Д-29"
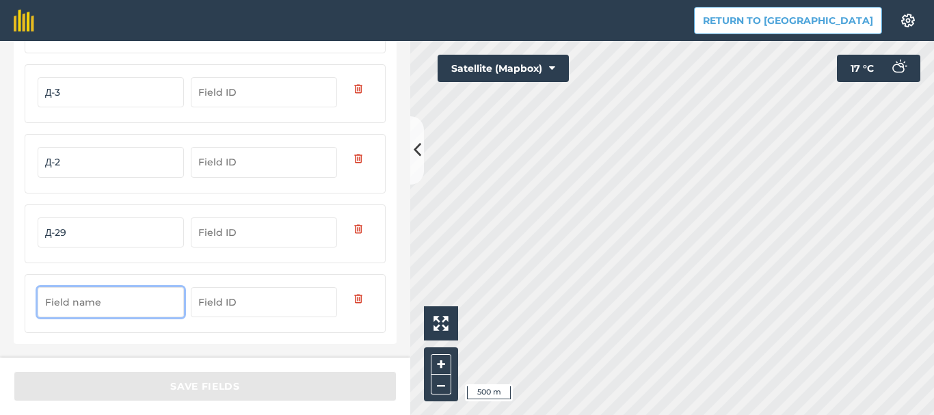
click at [88, 298] on input "text" at bounding box center [111, 302] width 146 height 30
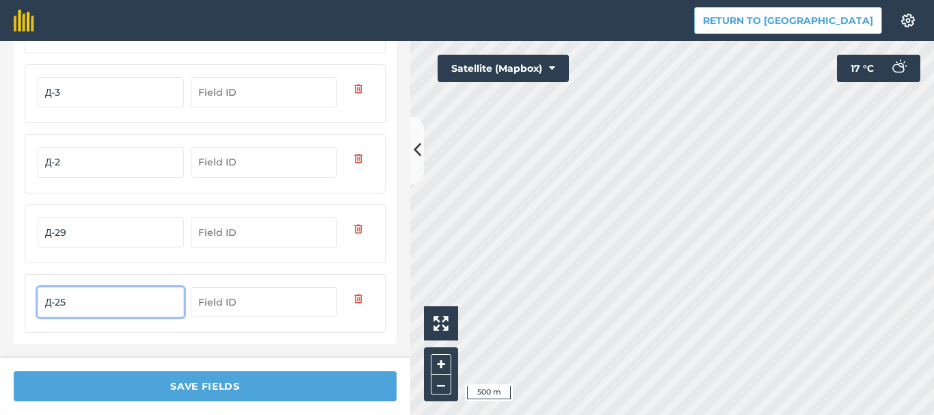
type input "Д-25"
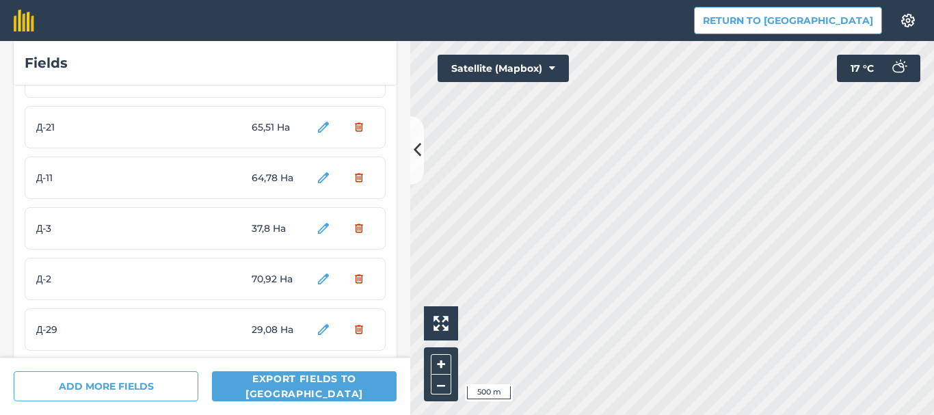
scroll to position [1095, 0]
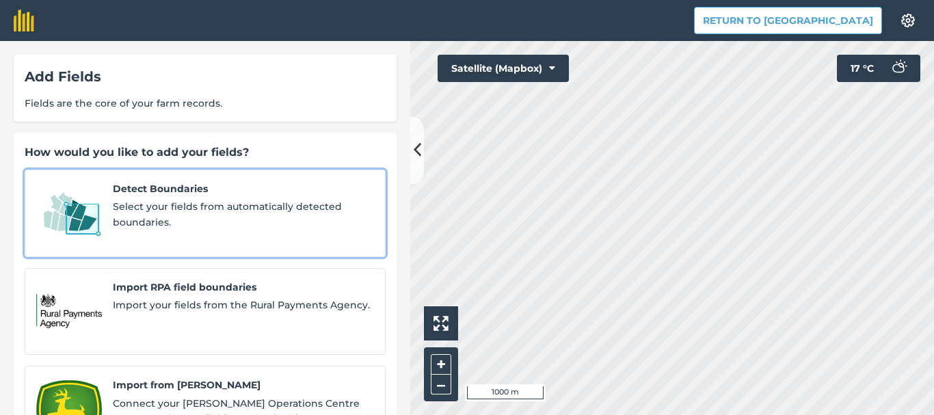
click at [171, 200] on span "Select your fields from automatically detected boundaries." at bounding box center [243, 214] width 261 height 31
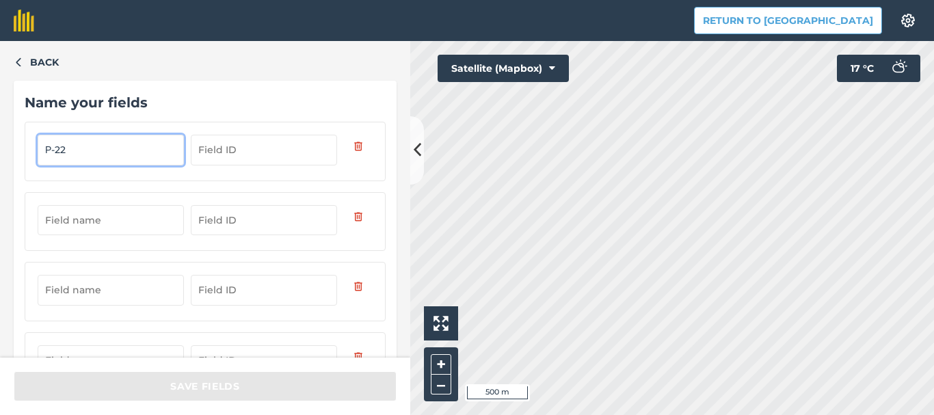
type input "Р-22"
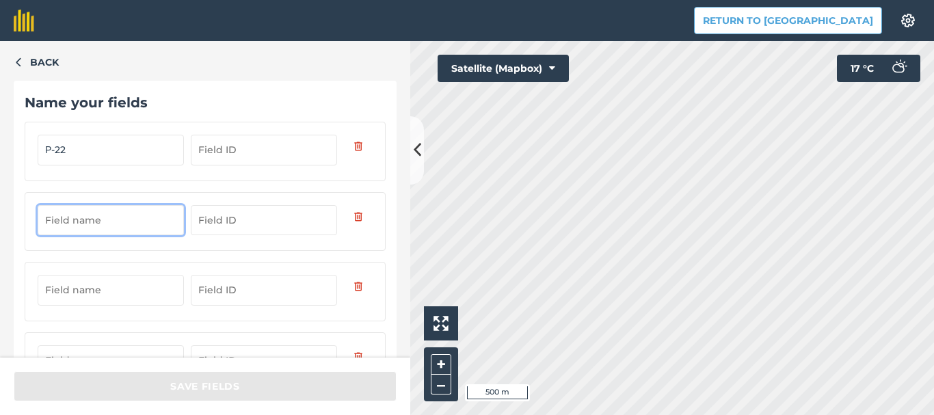
click at [111, 219] on input "text" at bounding box center [111, 220] width 146 height 30
type input "Р-21"
click at [88, 297] on input "text" at bounding box center [111, 290] width 146 height 30
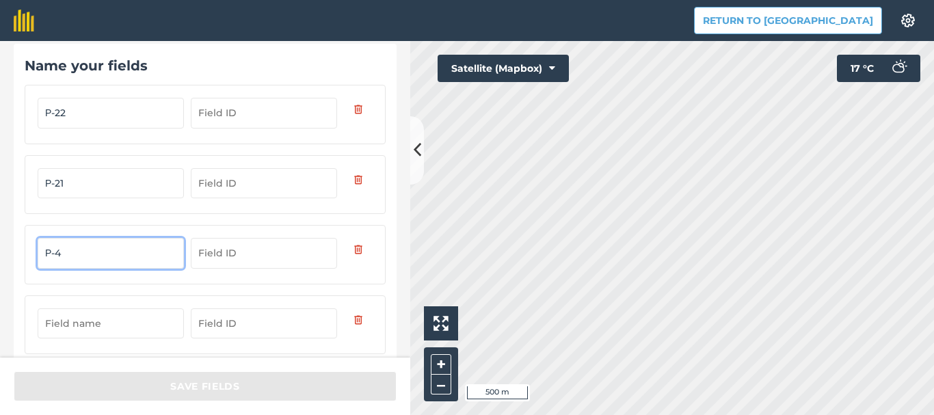
scroll to position [58, 0]
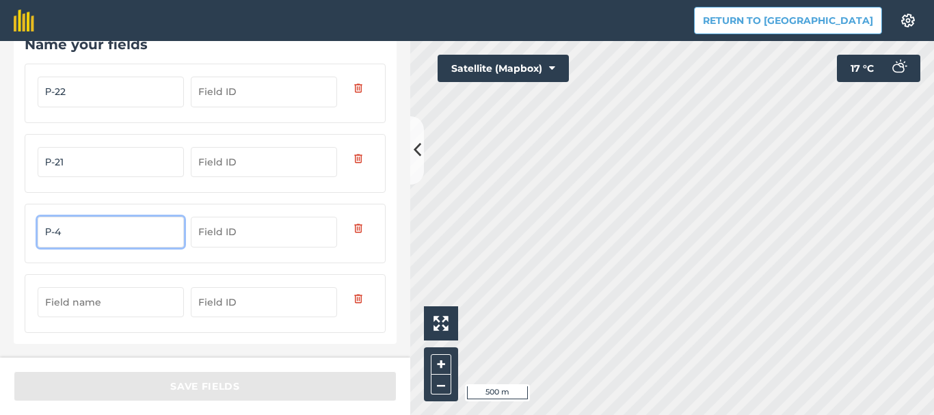
type input "Р-4"
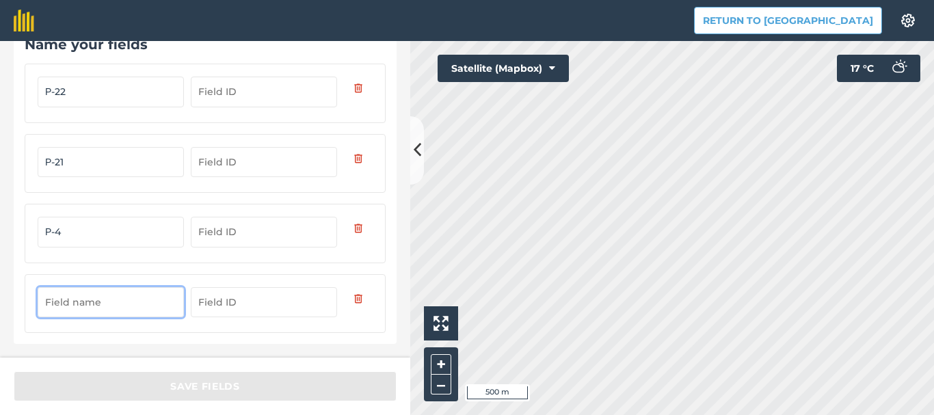
click at [96, 302] on input "text" at bounding box center [111, 302] width 146 height 30
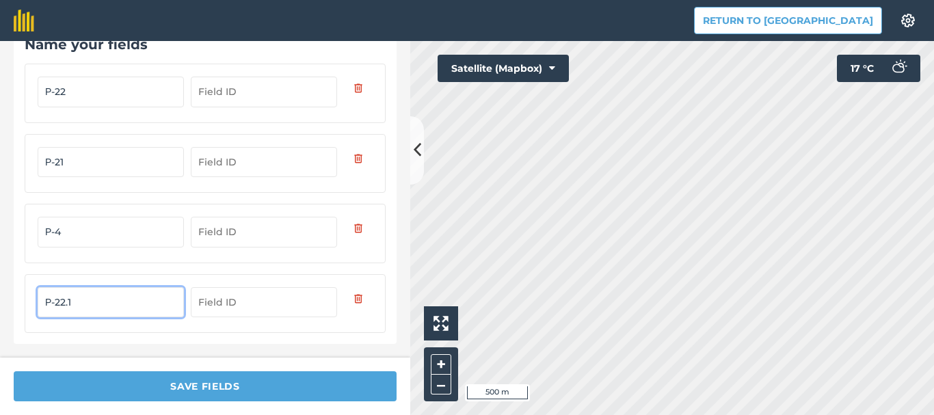
type input "Р-22.1"
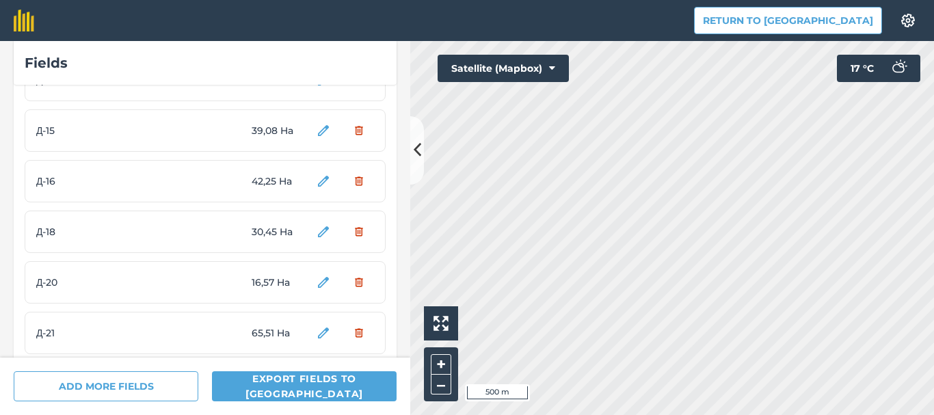
scroll to position [1297, 0]
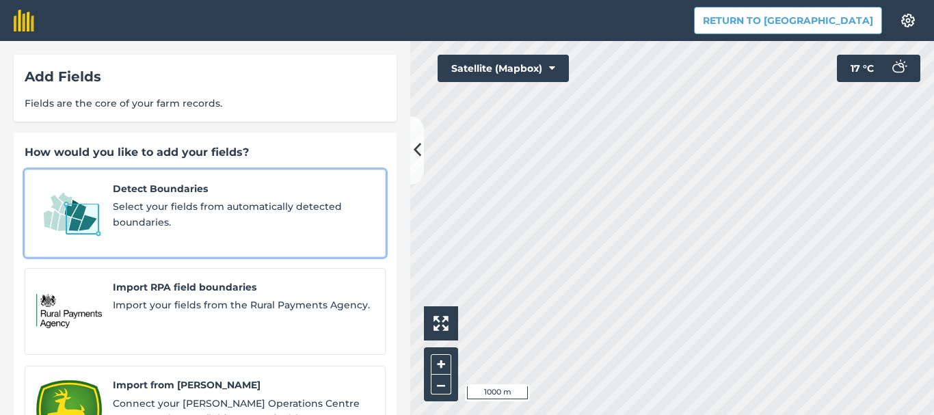
click at [183, 199] on span "Select your fields from automatically detected boundaries." at bounding box center [243, 214] width 261 height 31
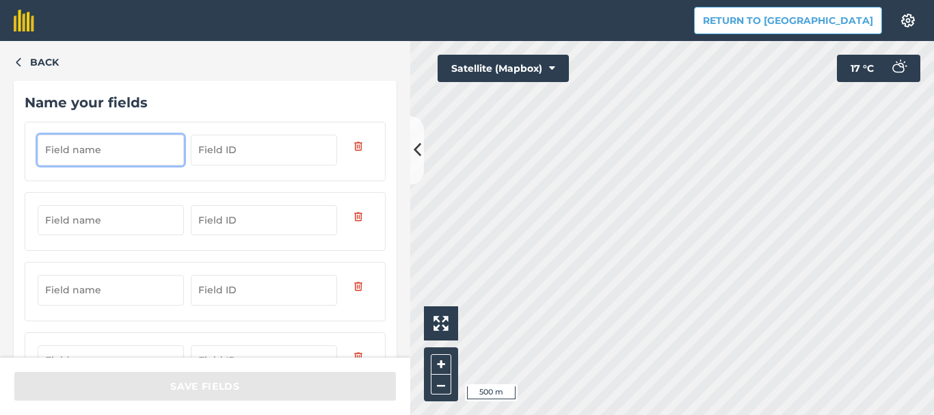
click at [94, 144] on input "text" at bounding box center [111, 150] width 146 height 30
type input "Р-10"
click at [97, 217] on input "text" at bounding box center [111, 220] width 146 height 30
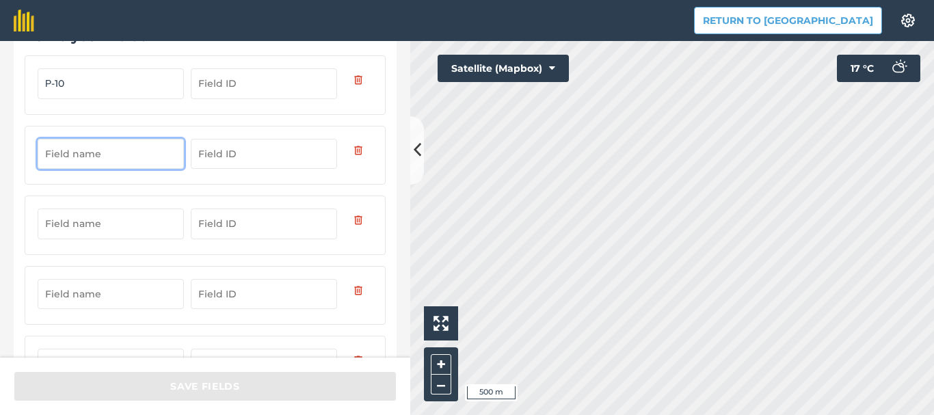
scroll to position [128, 0]
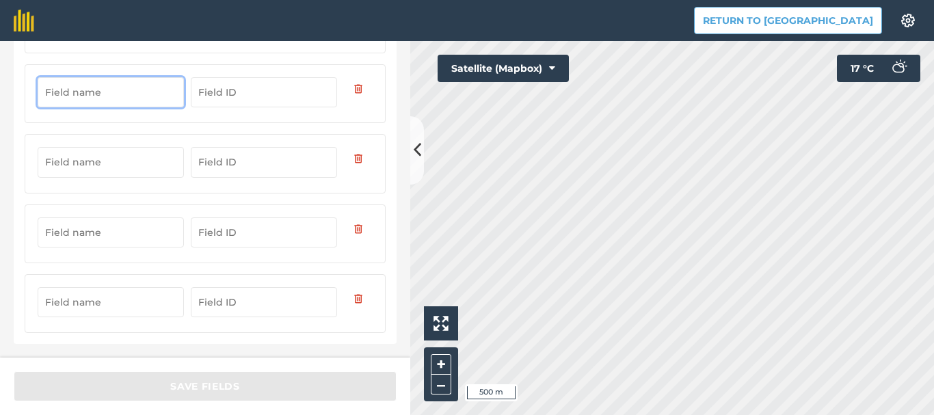
click at [111, 157] on input "text" at bounding box center [111, 162] width 146 height 30
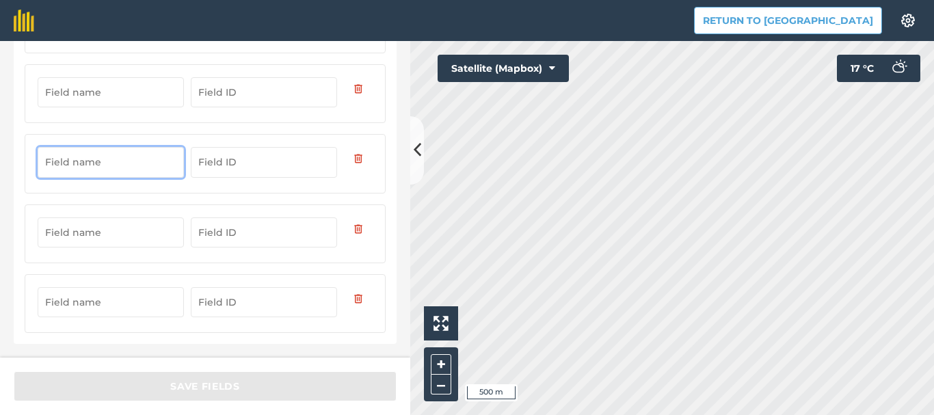
click at [93, 236] on input "text" at bounding box center [111, 232] width 146 height 30
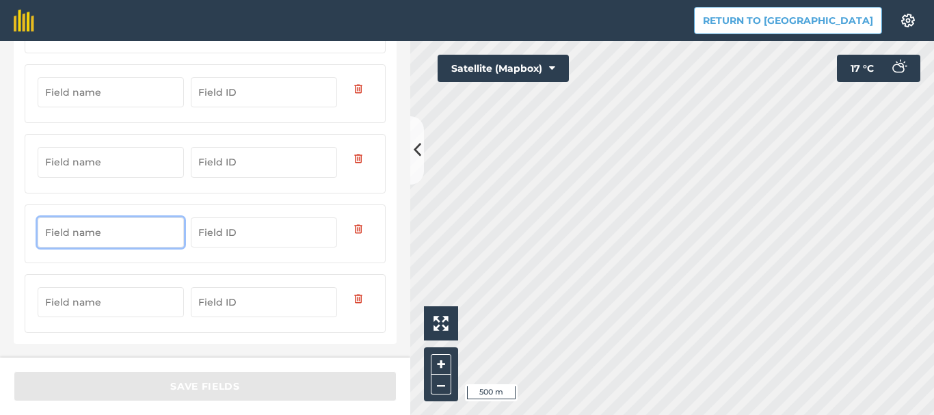
click at [91, 302] on input "text" at bounding box center [111, 302] width 146 height 30
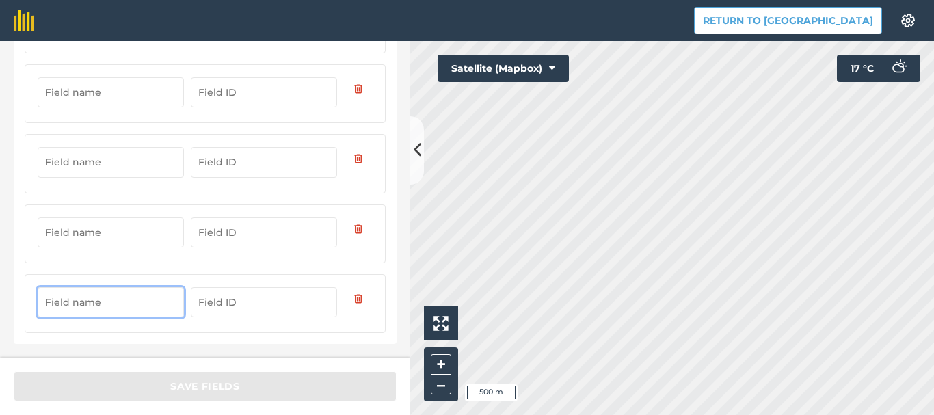
click at [128, 98] on input "text" at bounding box center [111, 92] width 146 height 30
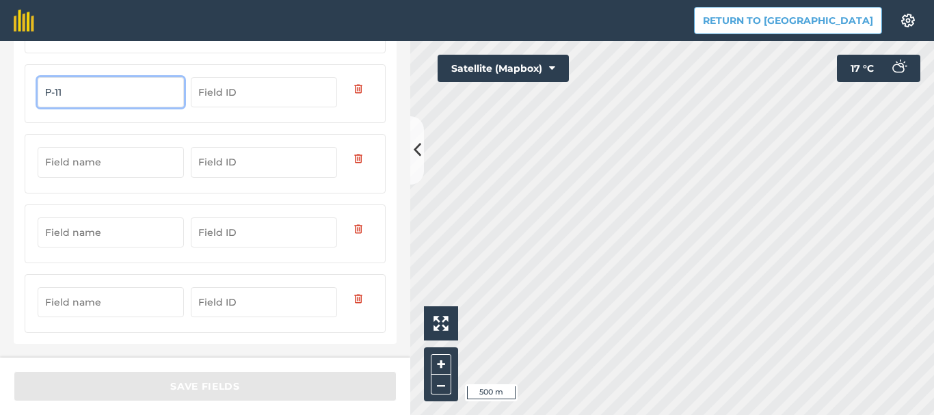
type input "Р-11"
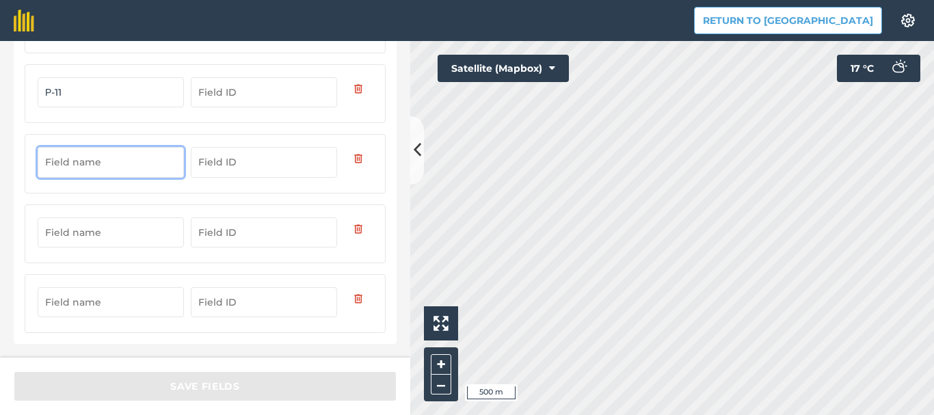
click at [118, 159] on input "text" at bounding box center [111, 162] width 146 height 30
type input "Р-15"
click at [120, 242] on input "text" at bounding box center [111, 232] width 146 height 30
click at [127, 294] on input "text" at bounding box center [111, 302] width 146 height 30
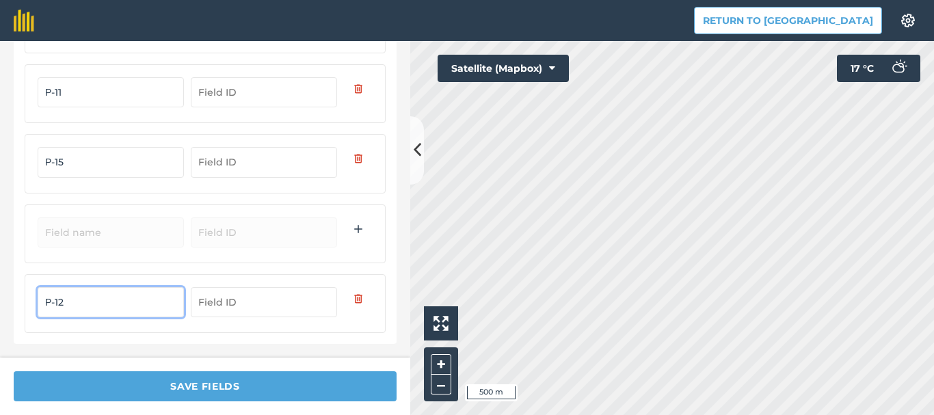
type input "Р-12"
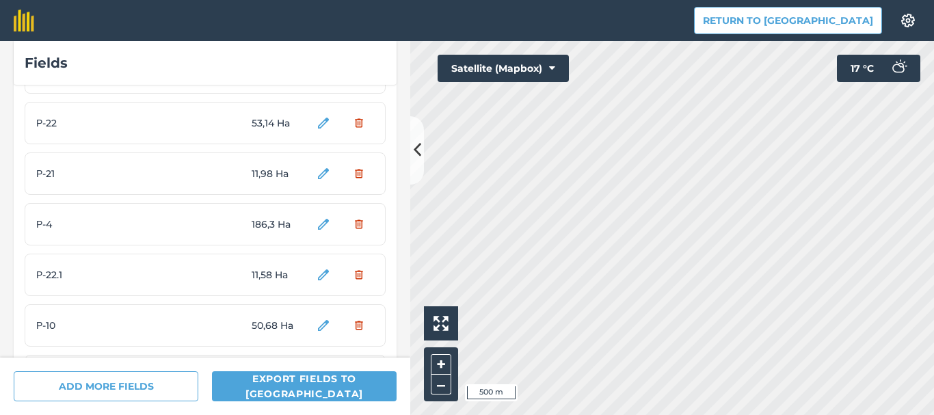
scroll to position [1500, 0]
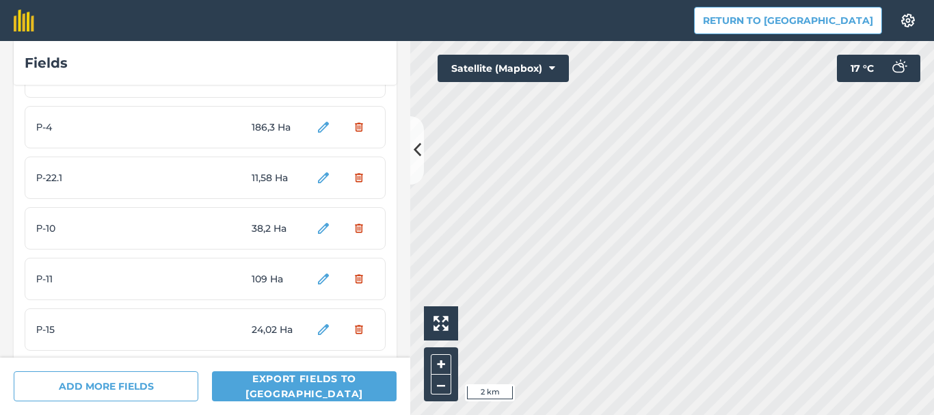
scroll to position [1500, 0]
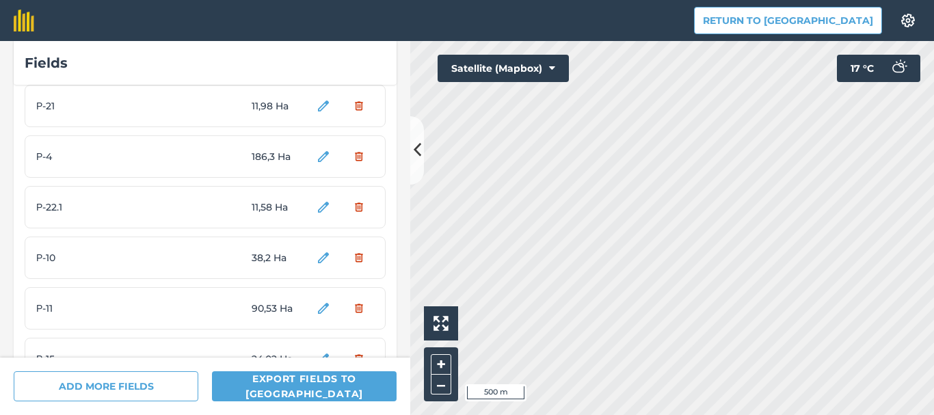
scroll to position [1500, 0]
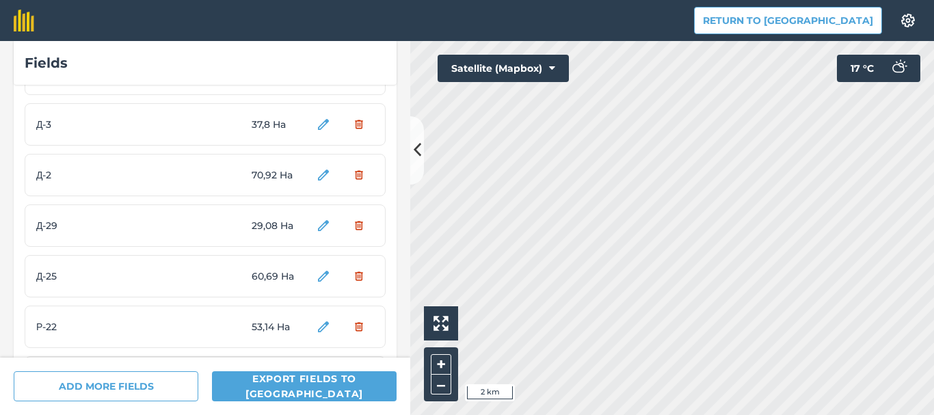
scroll to position [1500, 0]
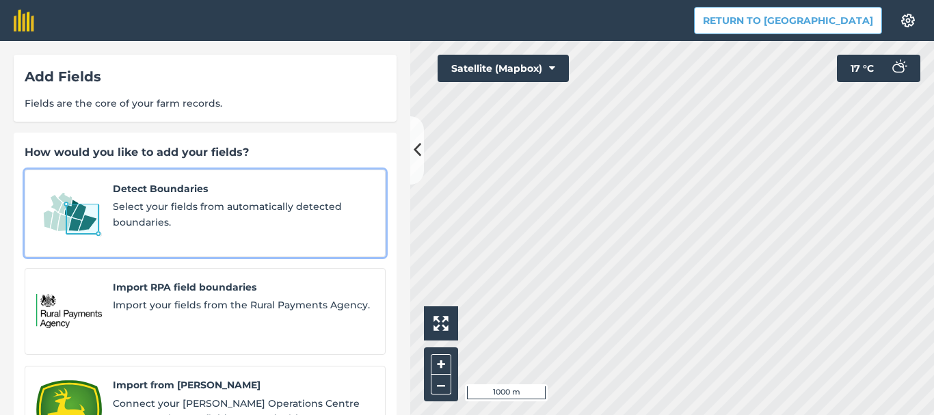
click at [153, 183] on span "Detect Boundaries" at bounding box center [243, 188] width 261 height 15
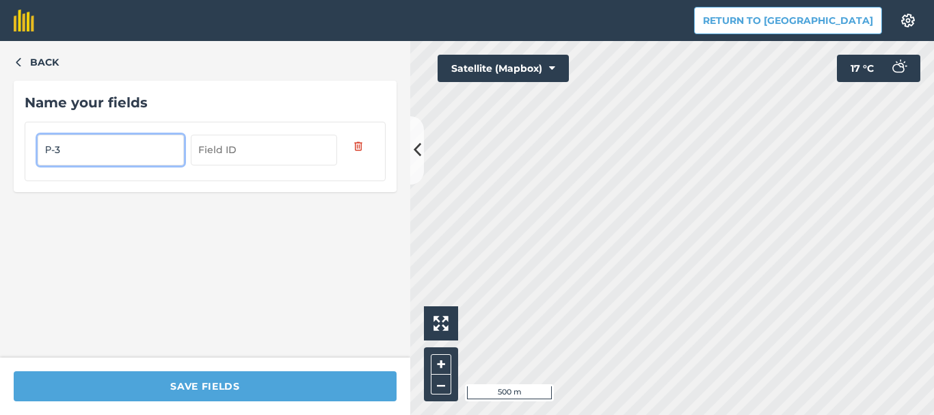
type input "Р-3"
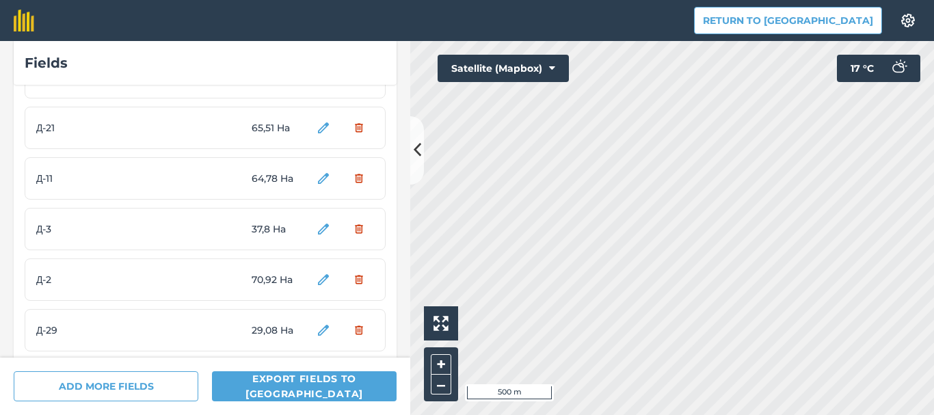
scroll to position [1551, 0]
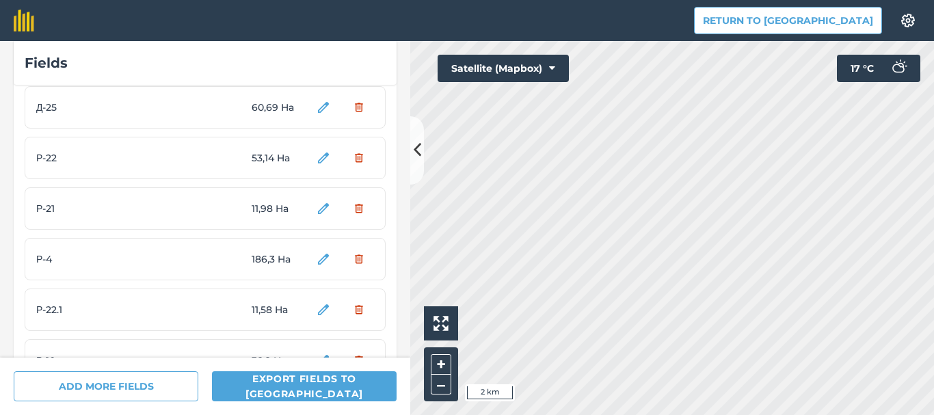
scroll to position [1551, 0]
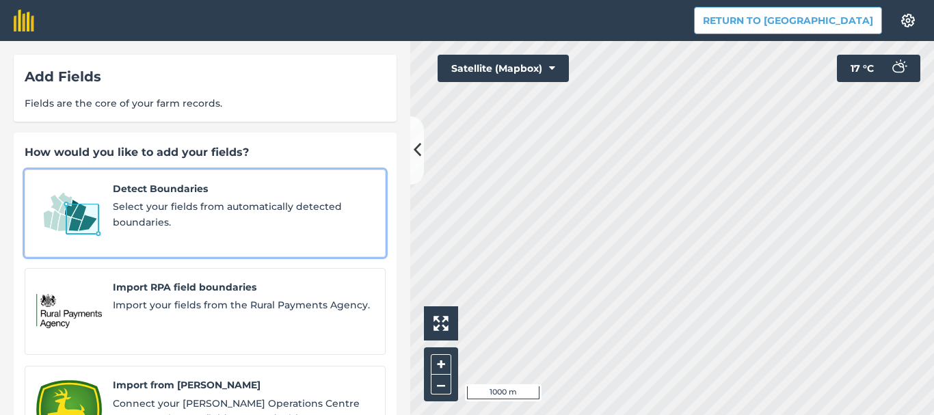
click at [138, 229] on span "Select your fields from automatically detected boundaries." at bounding box center [243, 214] width 261 height 31
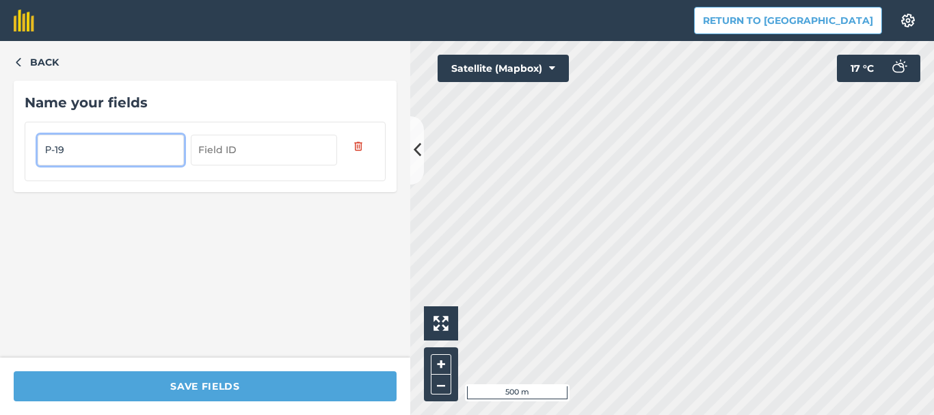
type input "Р-19"
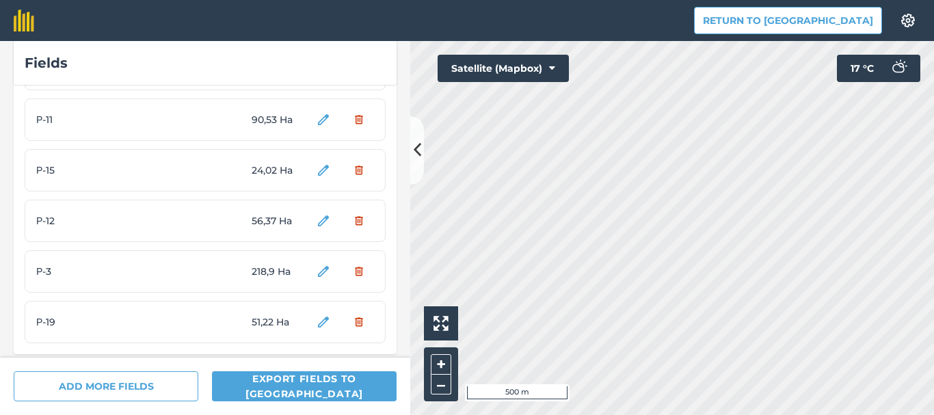
scroll to position [1601, 0]
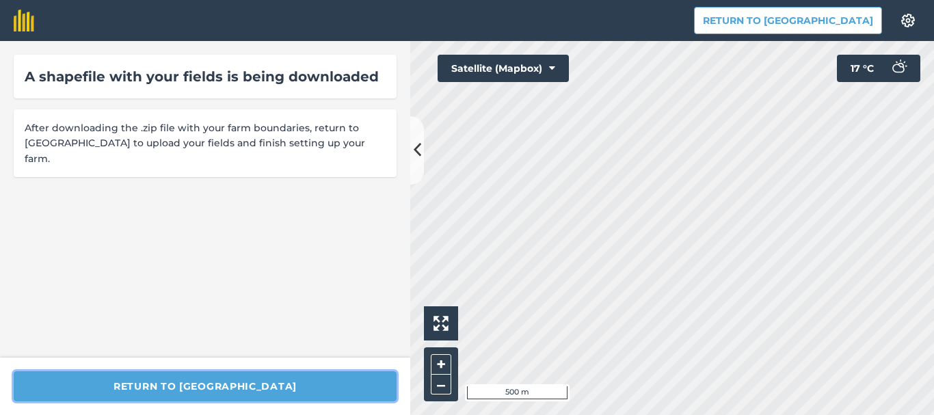
click at [280, 391] on button "Return to [GEOGRAPHIC_DATA]" at bounding box center [205, 386] width 383 height 30
